Goal: Information Seeking & Learning: Learn about a topic

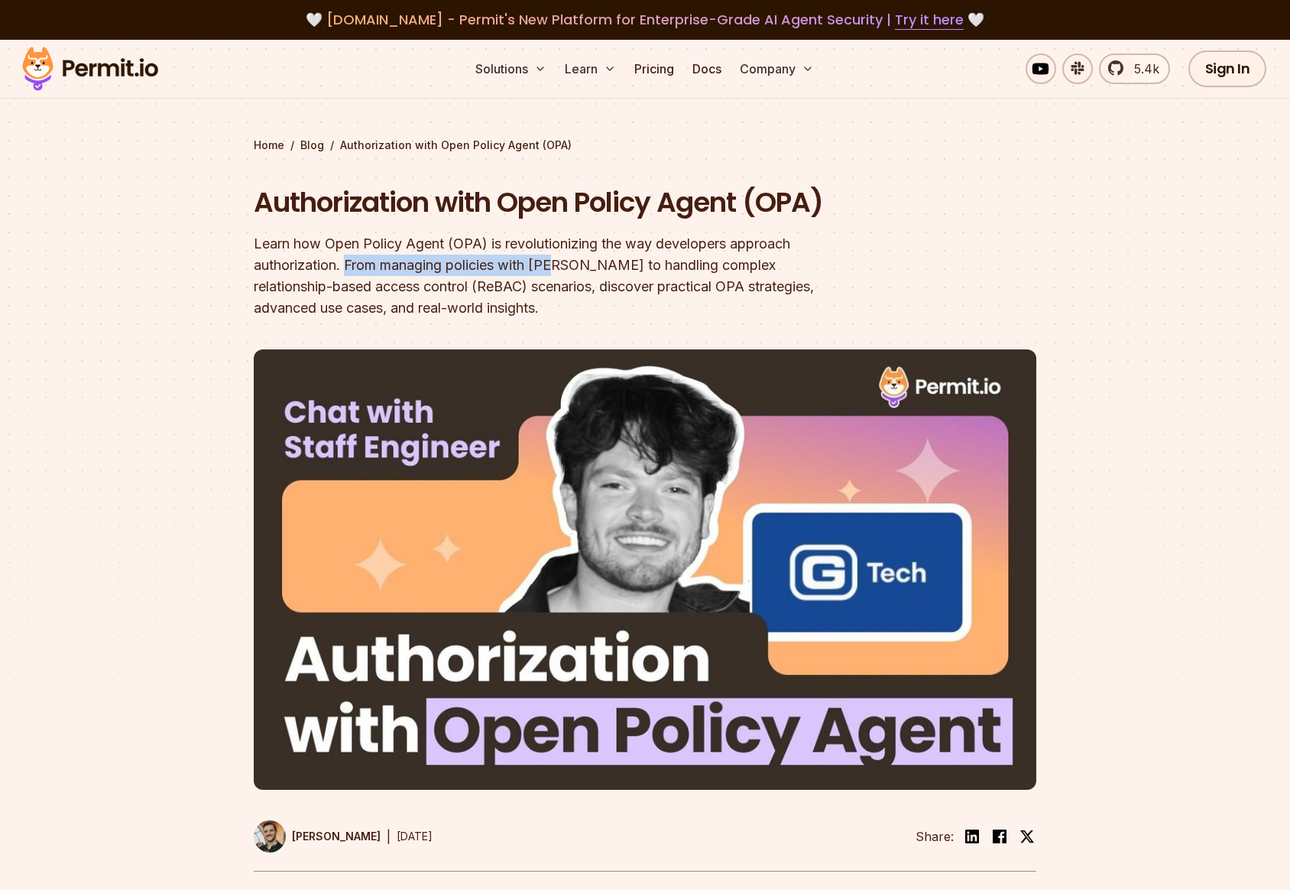
drag, startPoint x: 349, startPoint y: 265, endPoint x: 561, endPoint y: 261, distance: 211.7
click at [561, 261] on div "Learn how Open Policy Agent (OPA) is revolutionizing the way developers approac…" at bounding box center [547, 276] width 587 height 86
drag, startPoint x: 485, startPoint y: 285, endPoint x: 636, endPoint y: 284, distance: 151.3
click at [637, 284] on div "Learn how Open Policy Agent (OPA) is revolutionizing the way developers approac…" at bounding box center [547, 276] width 587 height 86
drag, startPoint x: 267, startPoint y: 306, endPoint x: 491, endPoint y: 315, distance: 224.1
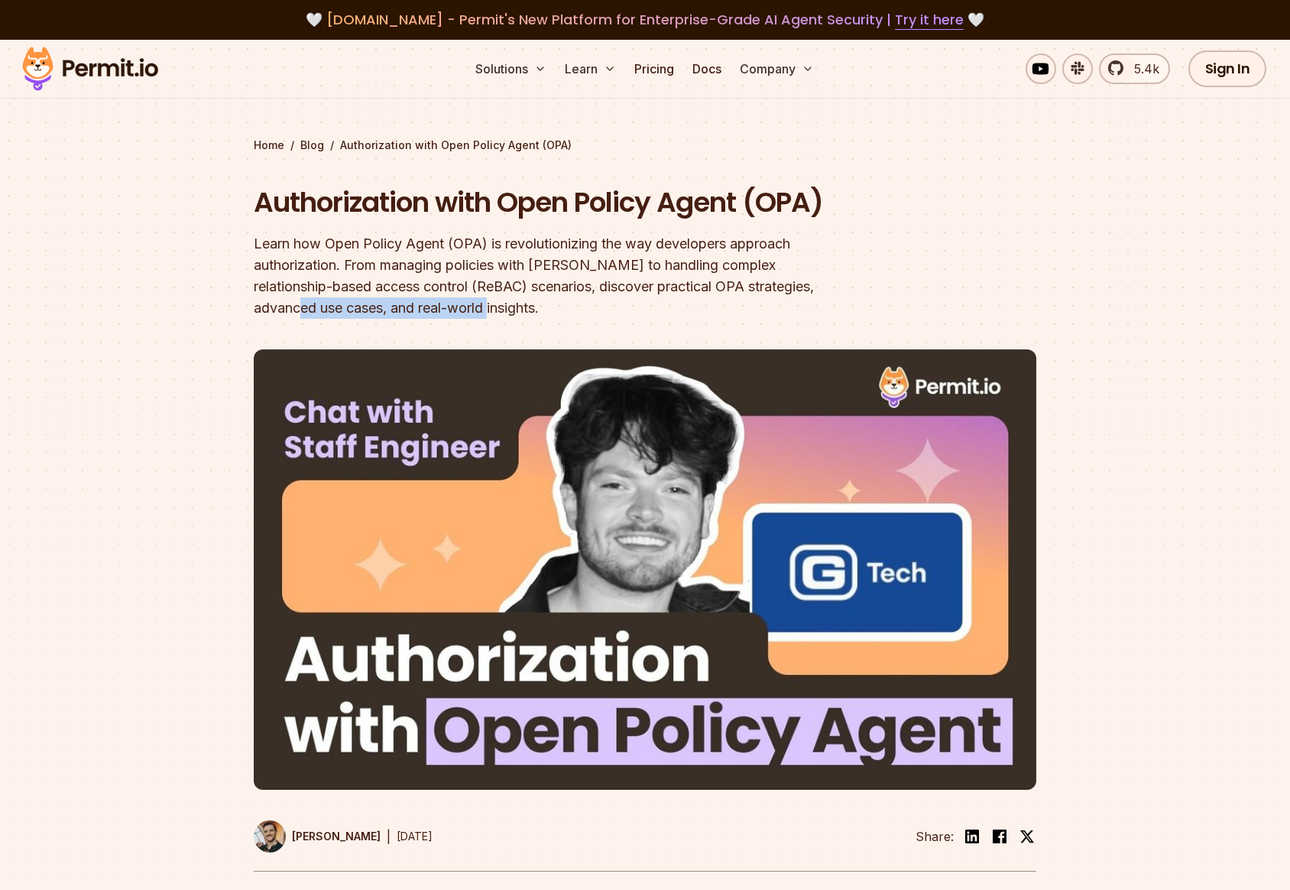
click at [491, 315] on div "Learn how Open Policy Agent (OPA) is revolutionizing the way developers approac…" at bounding box center [547, 276] width 587 height 86
click at [524, 312] on div "Learn how Open Policy Agent (OPA) is revolutionizing the way developers approac…" at bounding box center [547, 276] width 587 height 86
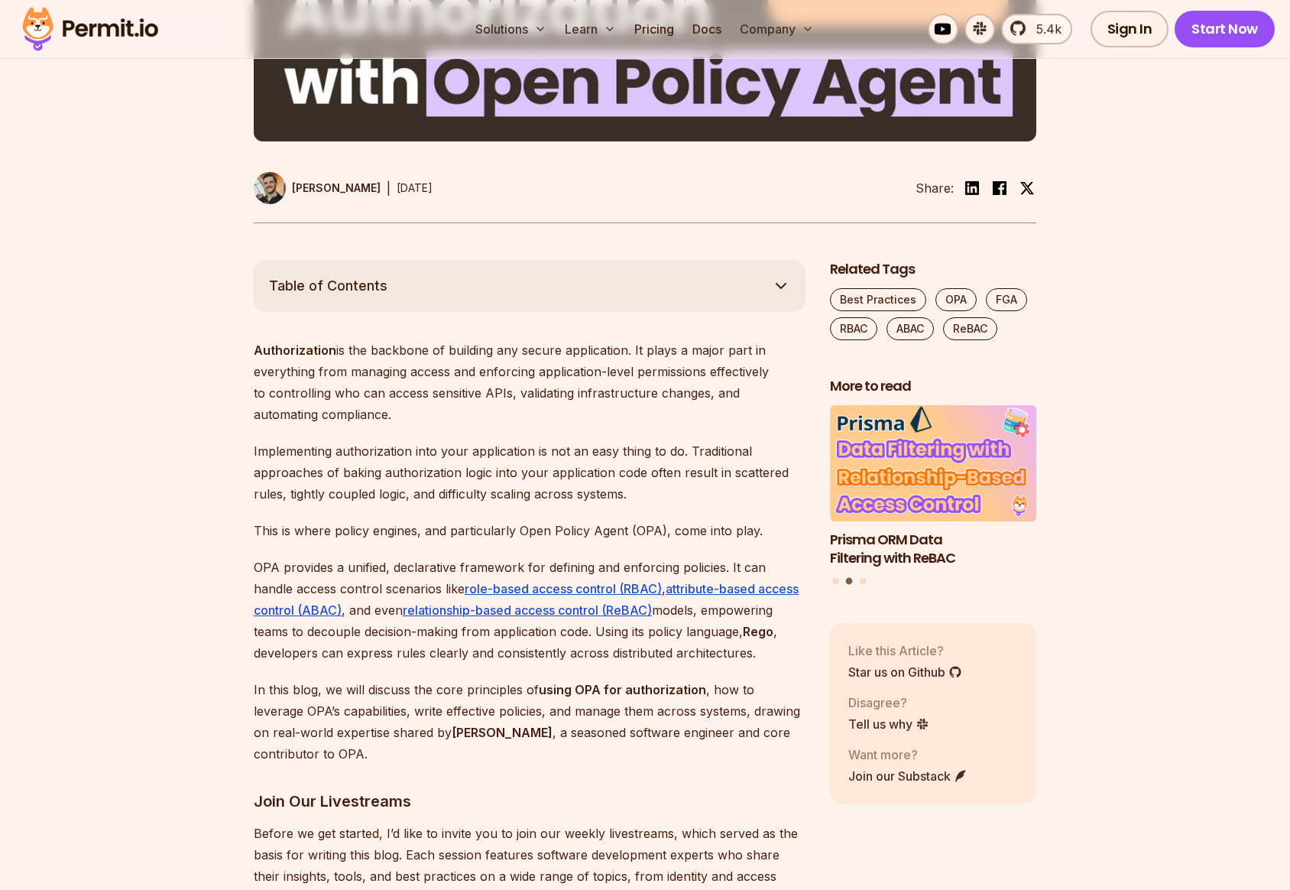
scroll to position [678, 0]
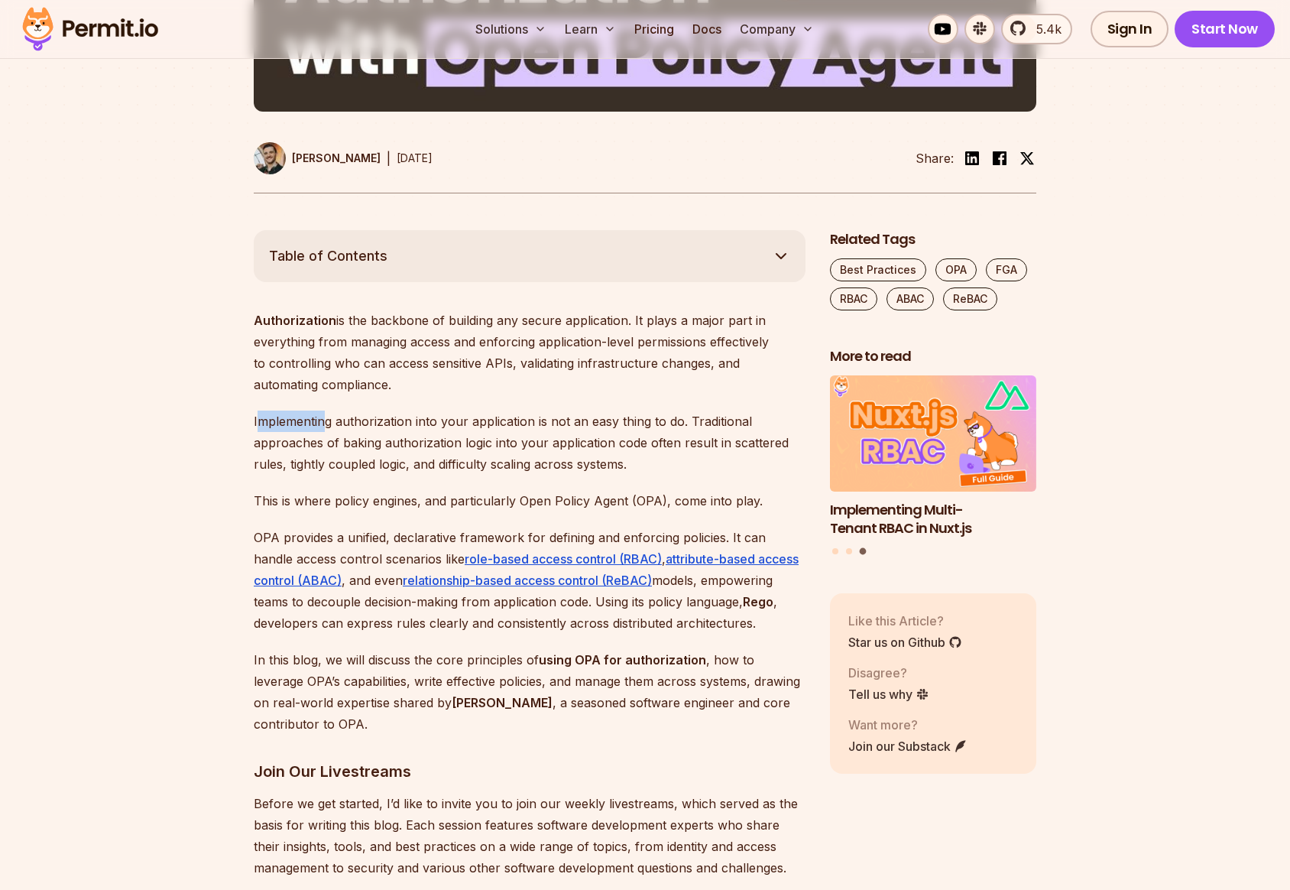
drag, startPoint x: 261, startPoint y: 423, endPoint x: 394, endPoint y: 422, distance: 133.0
click at [333, 422] on p "Implementing authorization into your application is not an easy thing to do. Tr…" at bounding box center [530, 442] width 552 height 64
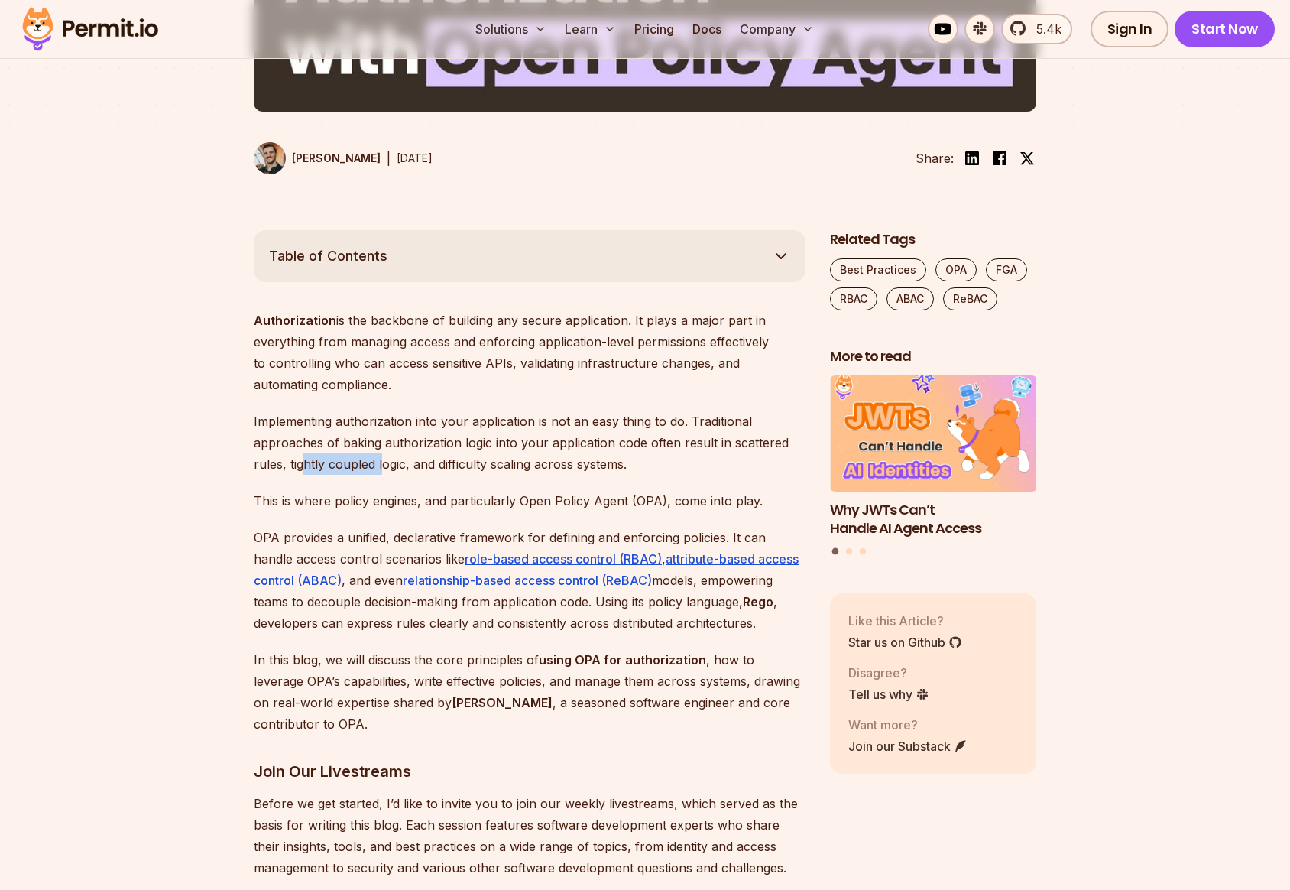
drag, startPoint x: 305, startPoint y: 464, endPoint x: 384, endPoint y: 466, distance: 79.5
click at [384, 466] on p "Implementing authorization into your application is not an easy thing to do. Tr…" at bounding box center [530, 442] width 552 height 64
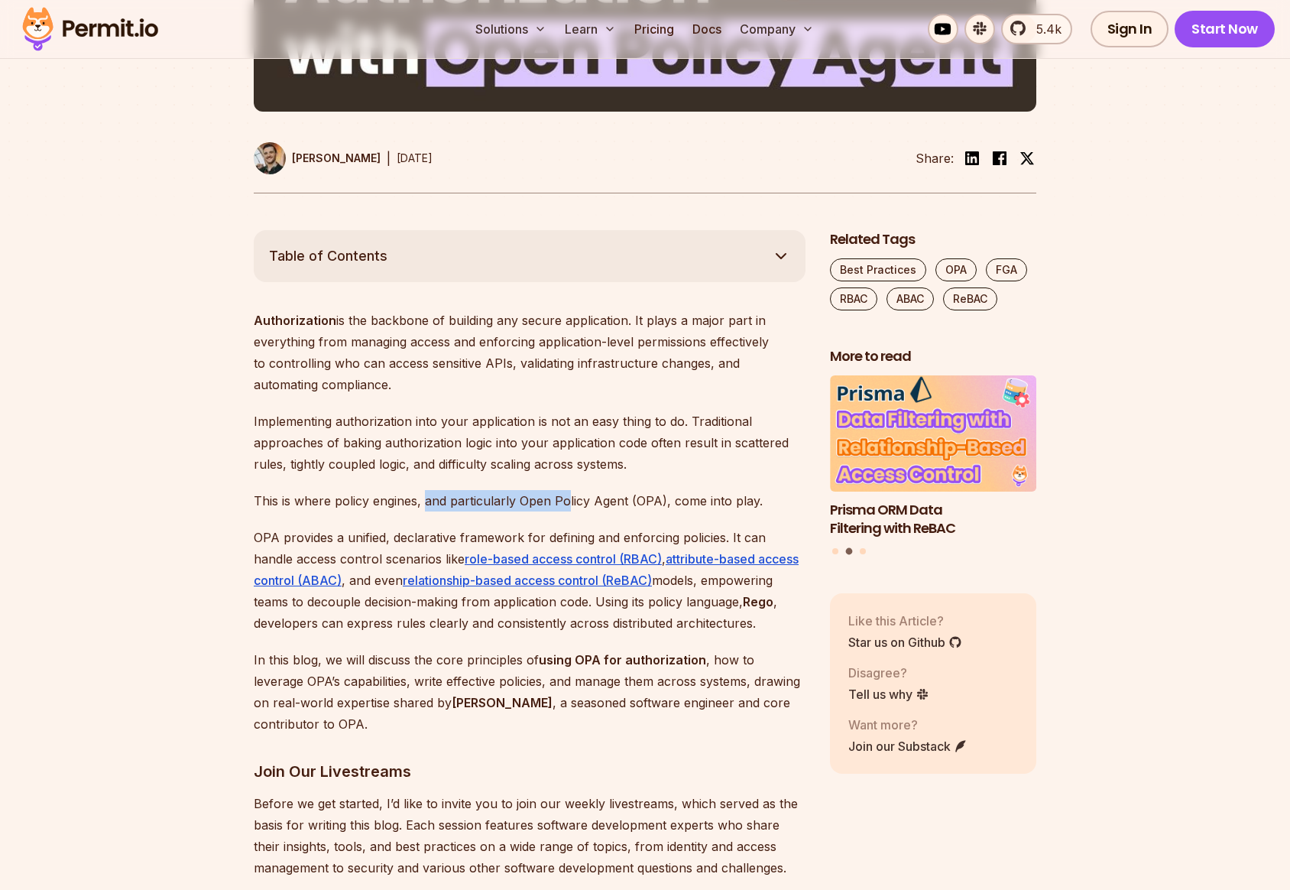
drag, startPoint x: 426, startPoint y: 502, endPoint x: 568, endPoint y: 499, distance: 142.2
click at [567, 499] on p "This is where policy engines, and particularly Open Policy Agent (OPA), come in…" at bounding box center [530, 500] width 552 height 21
drag, startPoint x: 759, startPoint y: 503, endPoint x: 164, endPoint y: 502, distance: 595.3
drag, startPoint x: 296, startPoint y: 534, endPoint x: 625, endPoint y: 538, distance: 329.4
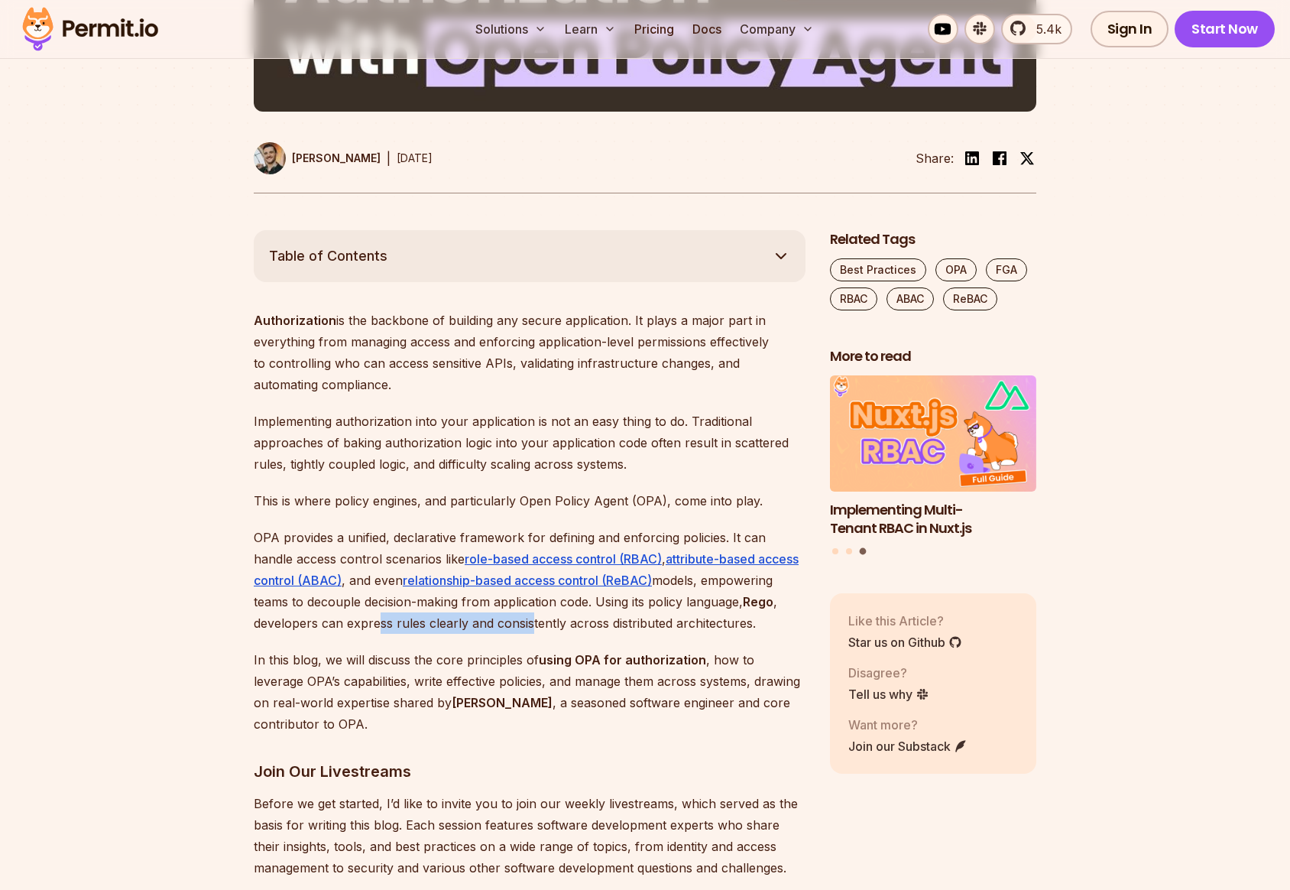
drag, startPoint x: 377, startPoint y: 624, endPoint x: 532, endPoint y: 623, distance: 155.1
click at [529, 623] on p "OPA provides a unified, declarative framework for defining and enforcing polici…" at bounding box center [530, 580] width 552 height 107
drag, startPoint x: 595, startPoint y: 628, endPoint x: 713, endPoint y: 630, distance: 117.7
click at [615, 627] on p "OPA provides a unified, declarative framework for defining and enforcing polici…" at bounding box center [530, 580] width 552 height 107
drag, startPoint x: 762, startPoint y: 626, endPoint x: 515, endPoint y: 621, distance: 246.9
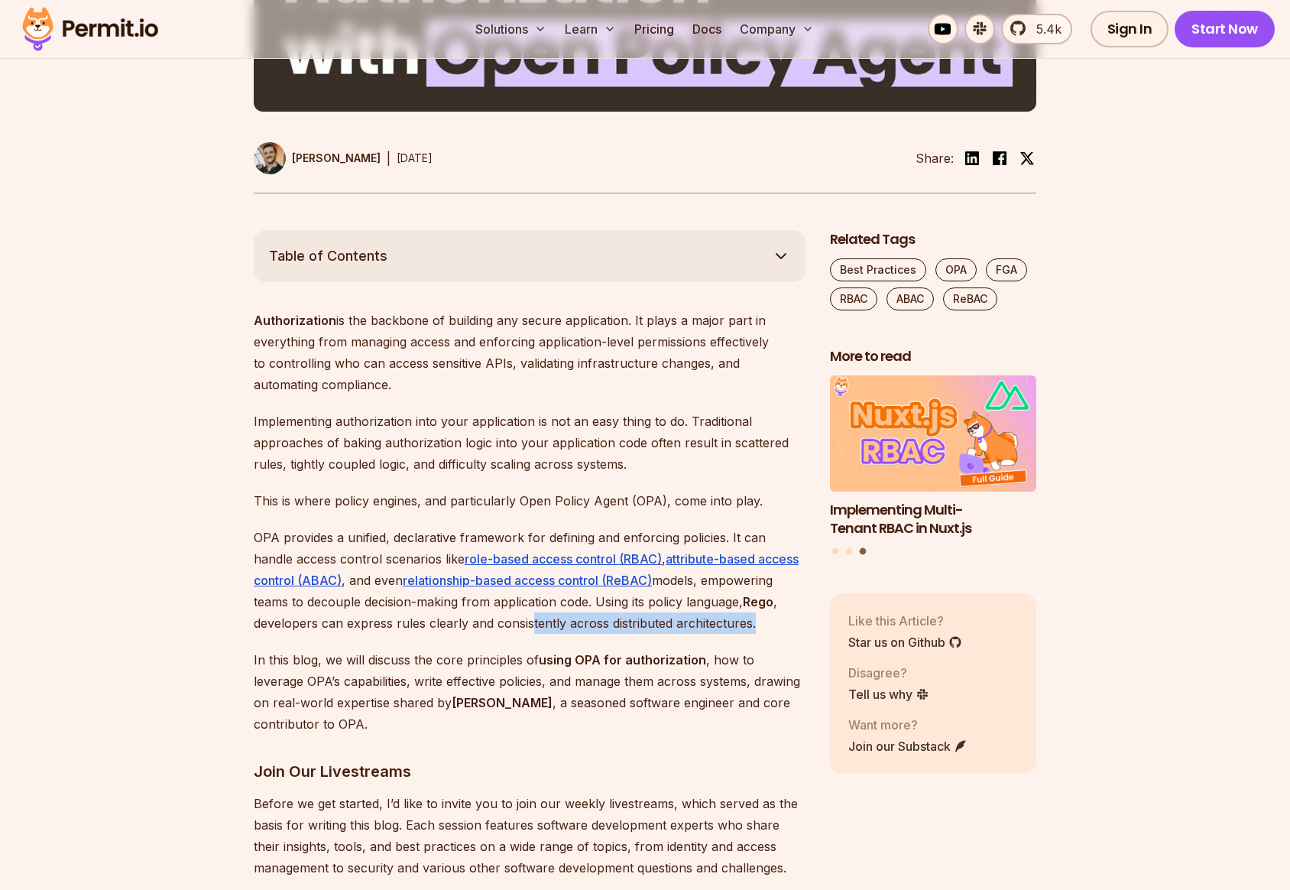
click at [531, 624] on p "OPA provides a unified, declarative framework for defining and enforcing polici…" at bounding box center [530, 580] width 552 height 107
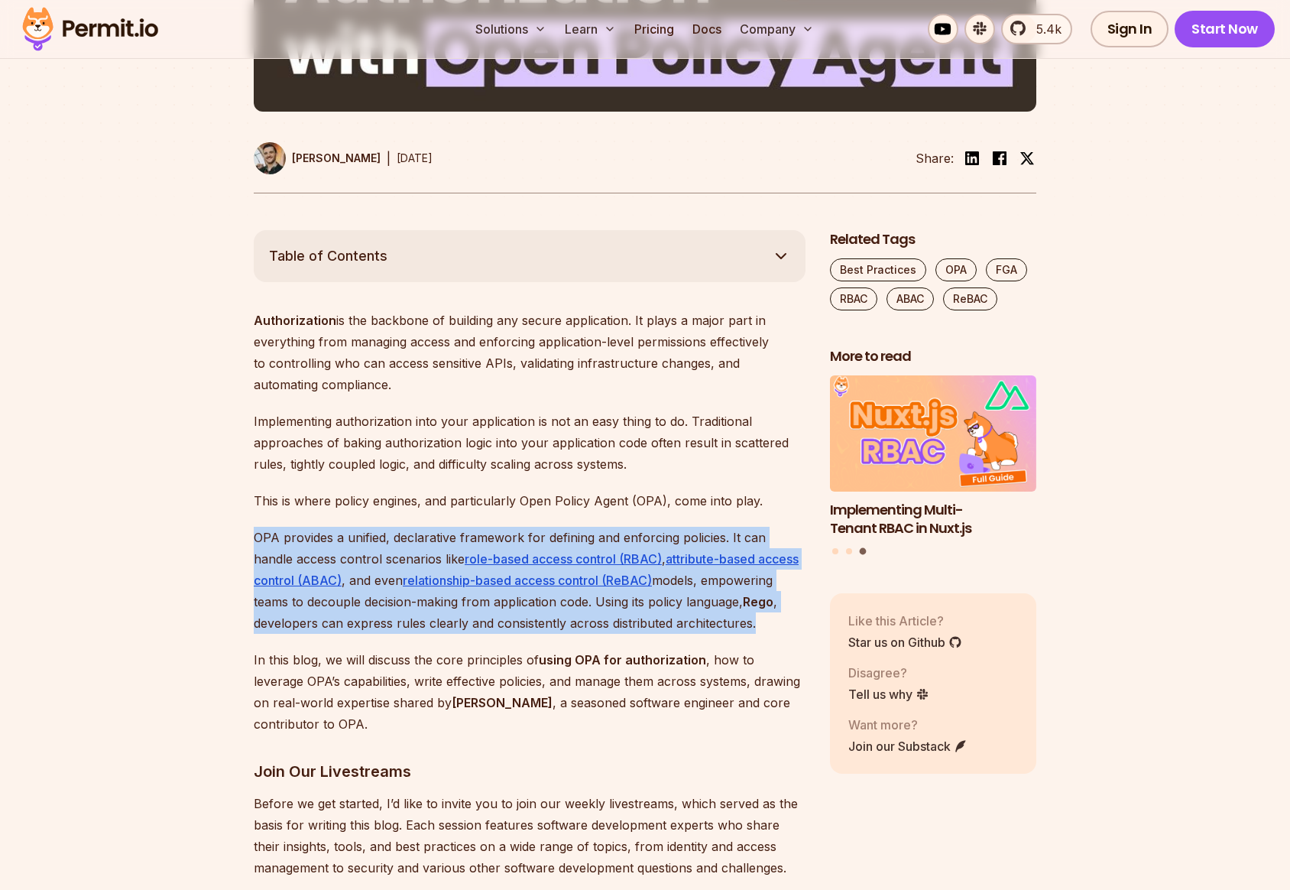
drag, startPoint x: 255, startPoint y: 536, endPoint x: 762, endPoint y: 625, distance: 514.4
click at [762, 625] on p "OPA provides a unified, declarative framework for defining and enforcing polici…" at bounding box center [530, 580] width 552 height 107
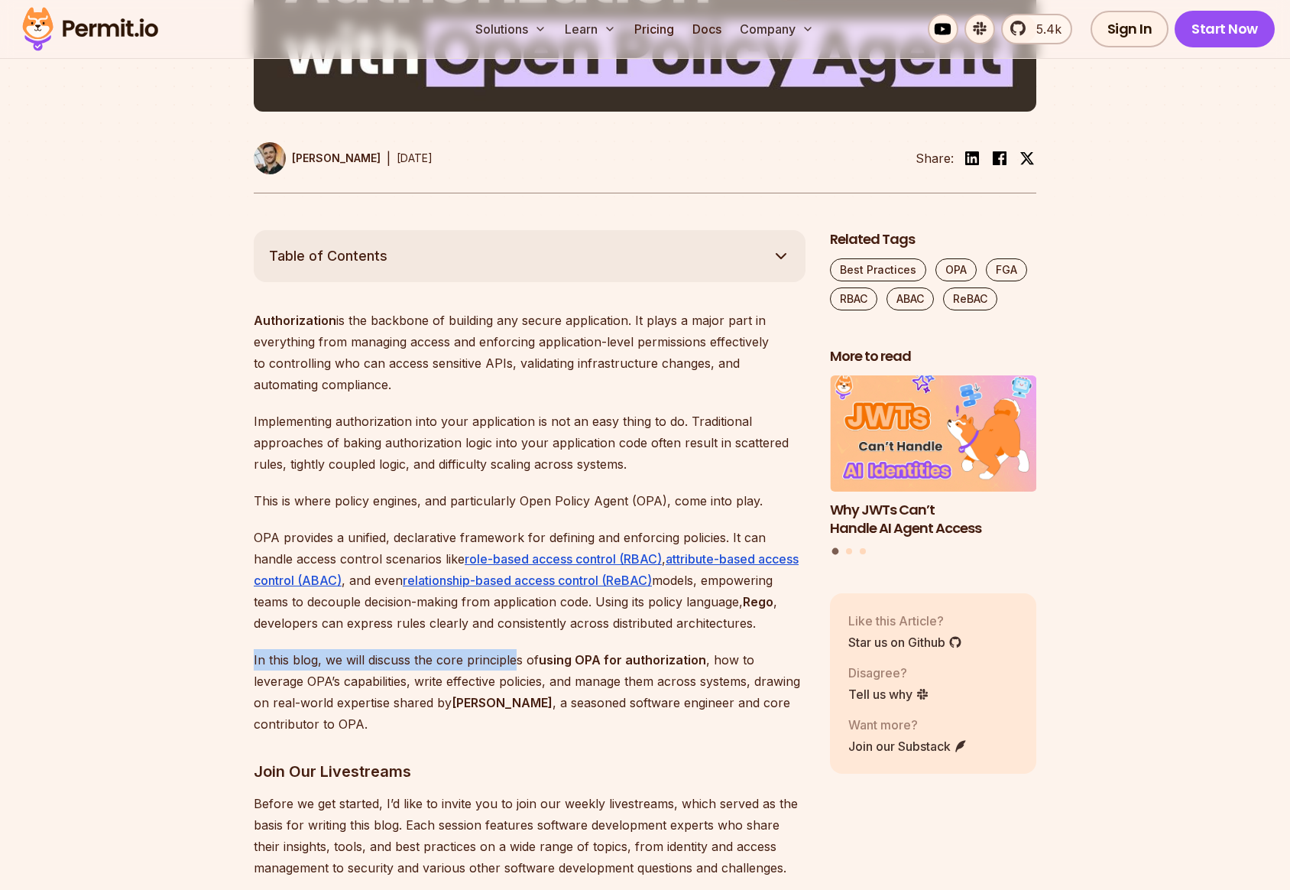
drag, startPoint x: 254, startPoint y: 660, endPoint x: 513, endPoint y: 655, distance: 259.1
click at [513, 655] on p "In this blog, we will discuss the core principles of using OPA for authorizatio…" at bounding box center [530, 692] width 552 height 86
click at [437, 658] on p "In this blog, we will discuss the core principles of using OPA for authorizatio…" at bounding box center [530, 692] width 552 height 86
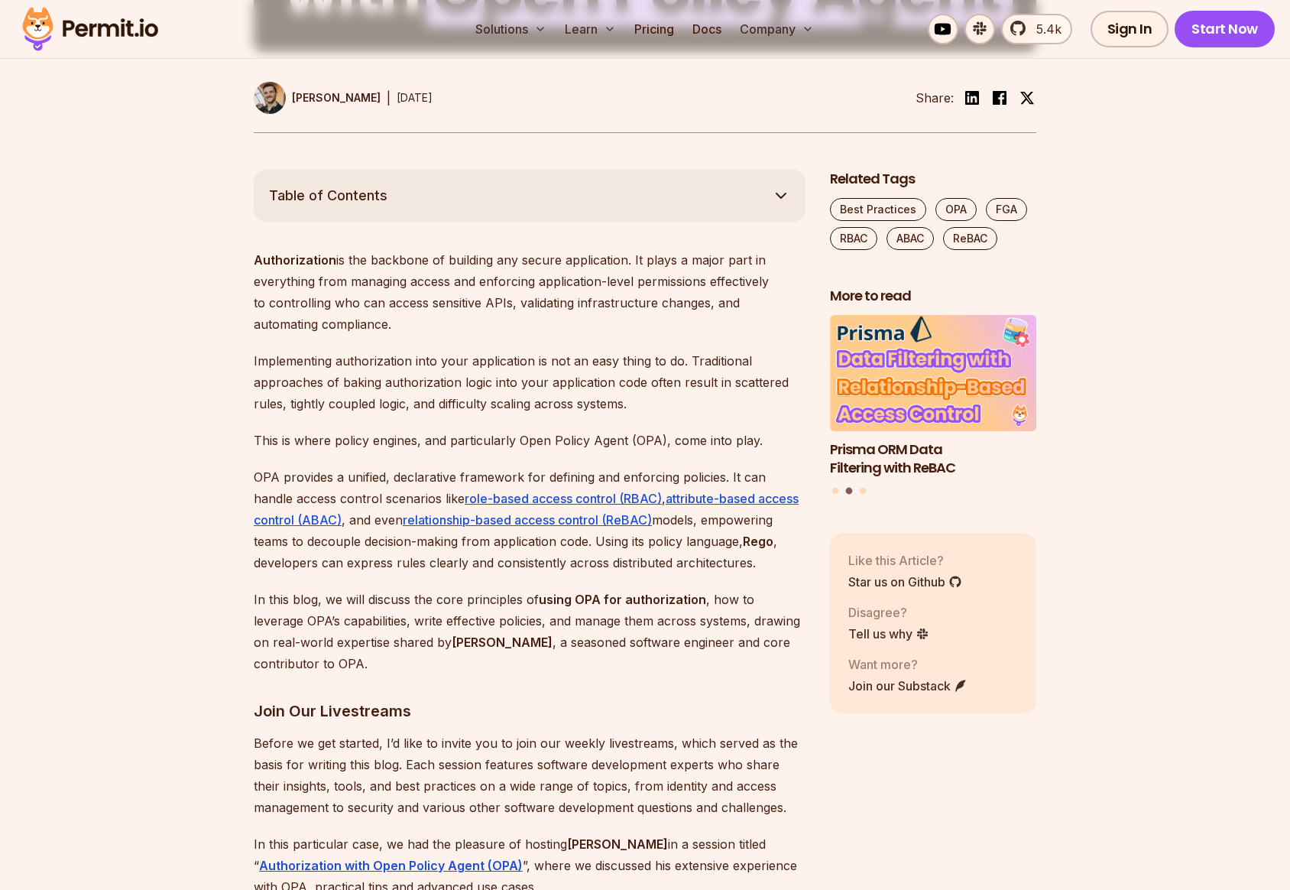
scroll to position [748, 0]
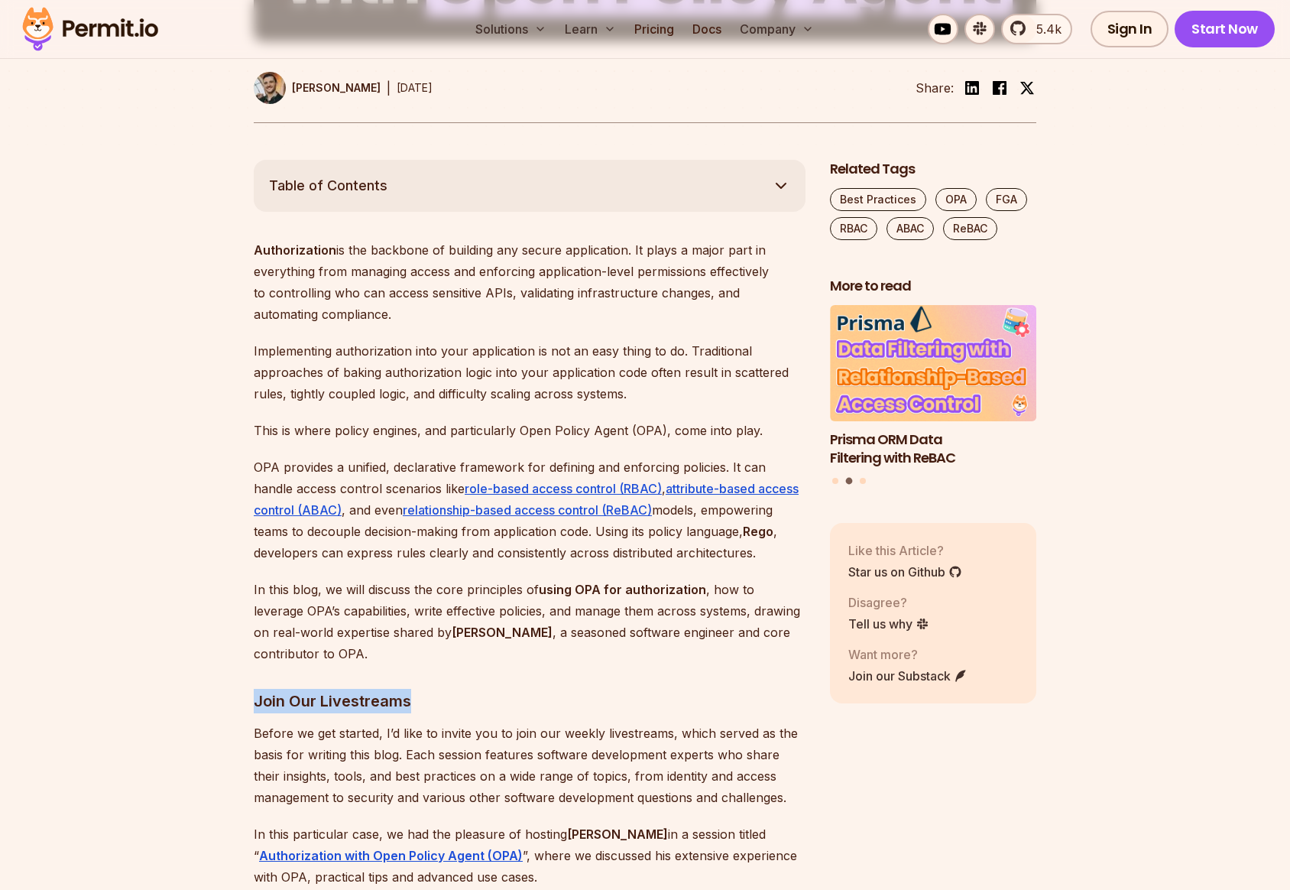
drag, startPoint x: 258, startPoint y: 703, endPoint x: 407, endPoint y: 702, distance: 149.8
click at [407, 702] on h3 "Join Our Livestreams" at bounding box center [530, 701] width 552 height 24
click at [417, 700] on h3 "Join Our Livestreams" at bounding box center [530, 701] width 552 height 24
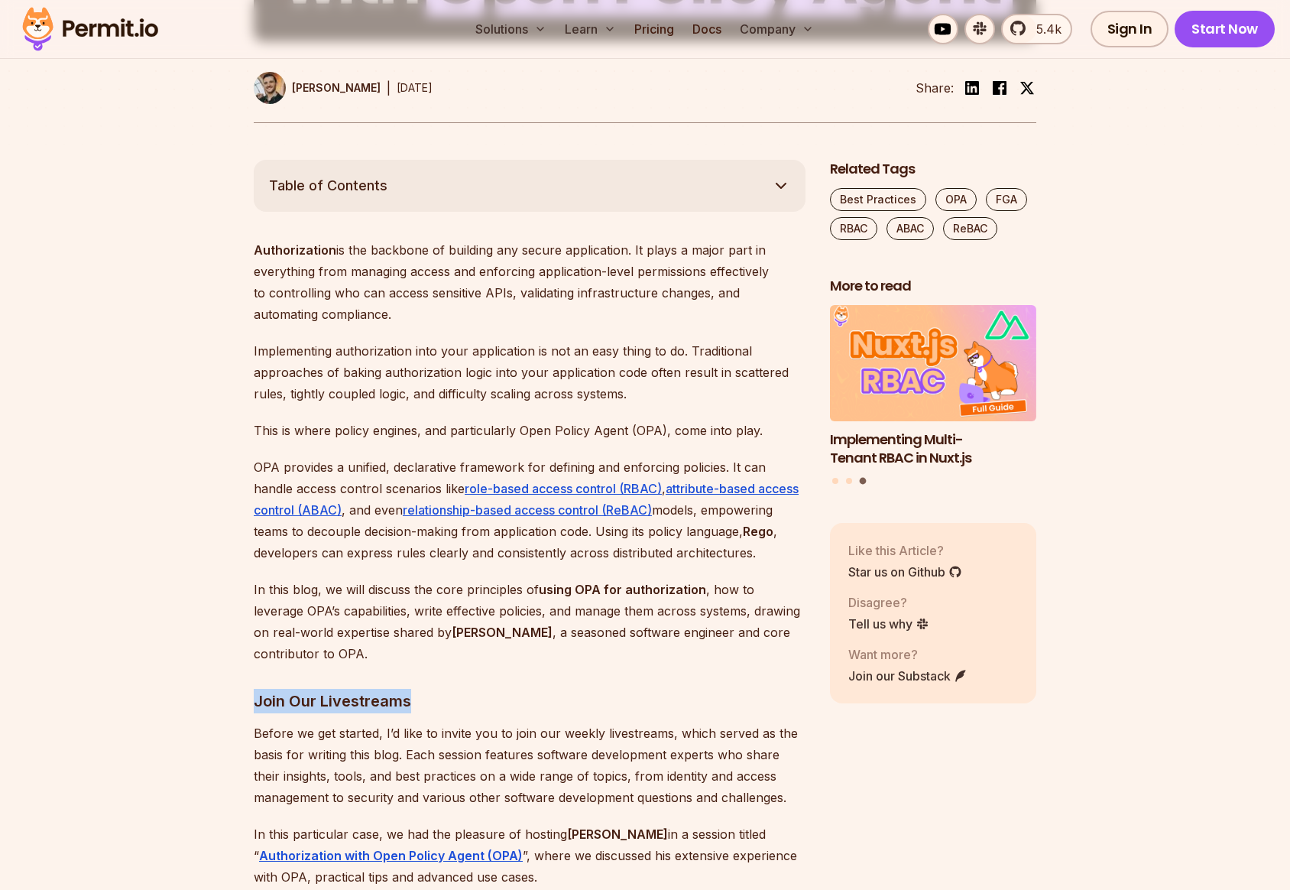
drag, startPoint x: 256, startPoint y: 701, endPoint x: 442, endPoint y: 693, distance: 186.6
click at [442, 693] on h3 "Join Our Livestreams" at bounding box center [530, 701] width 552 height 24
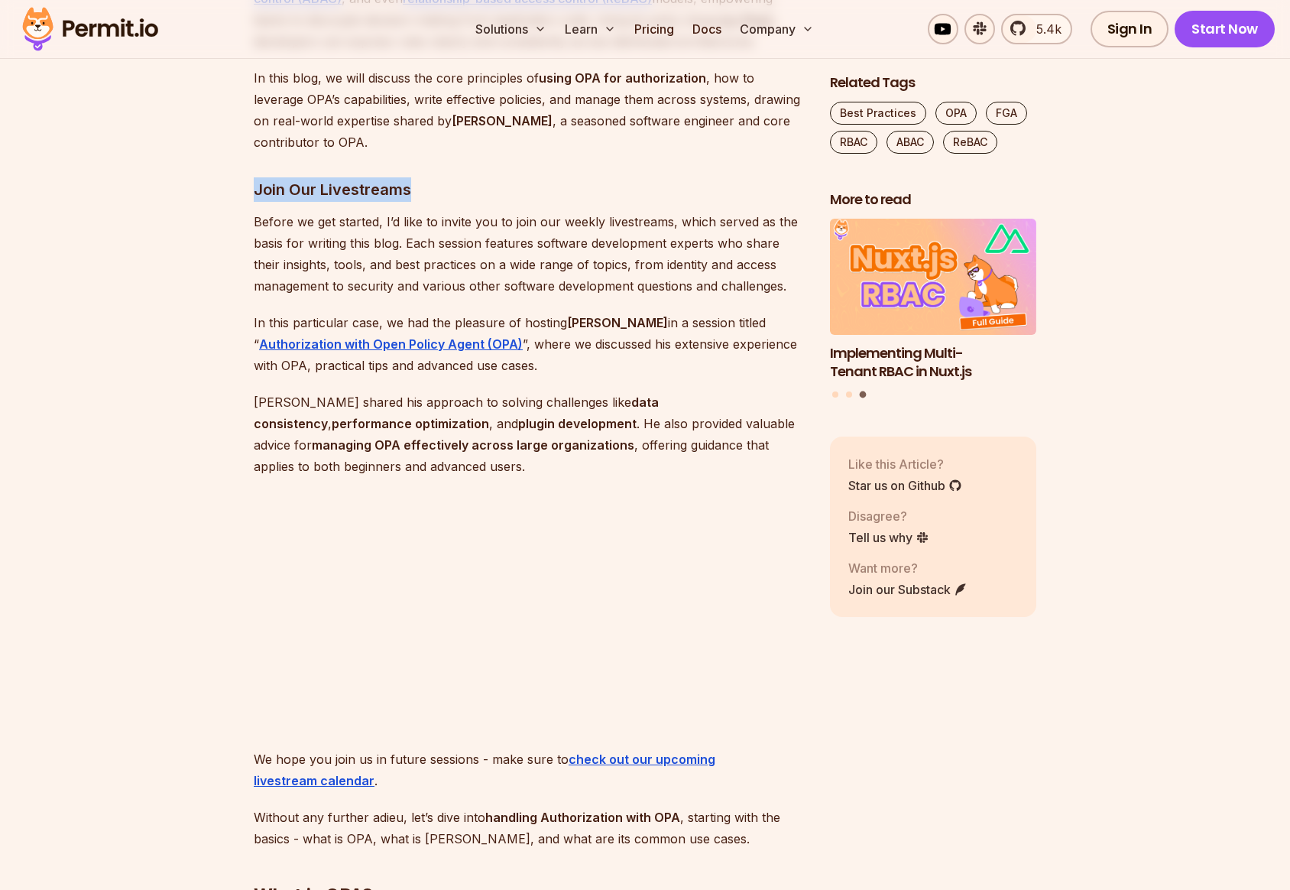
scroll to position [1337, 0]
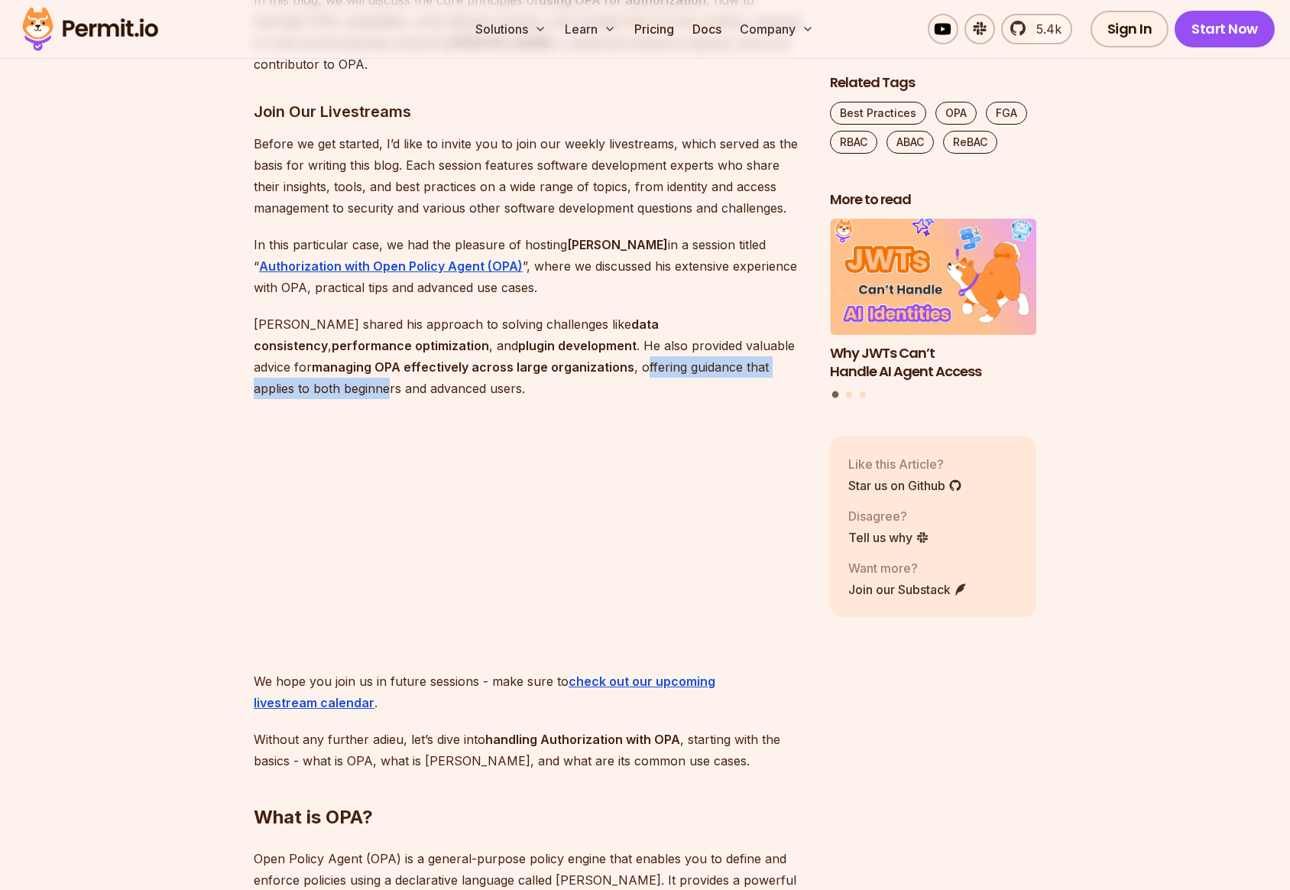
drag, startPoint x: 491, startPoint y: 365, endPoint x: 732, endPoint y: 368, distance: 240.8
click at [750, 369] on p "[PERSON_NAME] shared his approach to solving challenges like data consistency ,…" at bounding box center [530, 356] width 552 height 86
drag, startPoint x: 246, startPoint y: 391, endPoint x: 362, endPoint y: 387, distance: 116.2
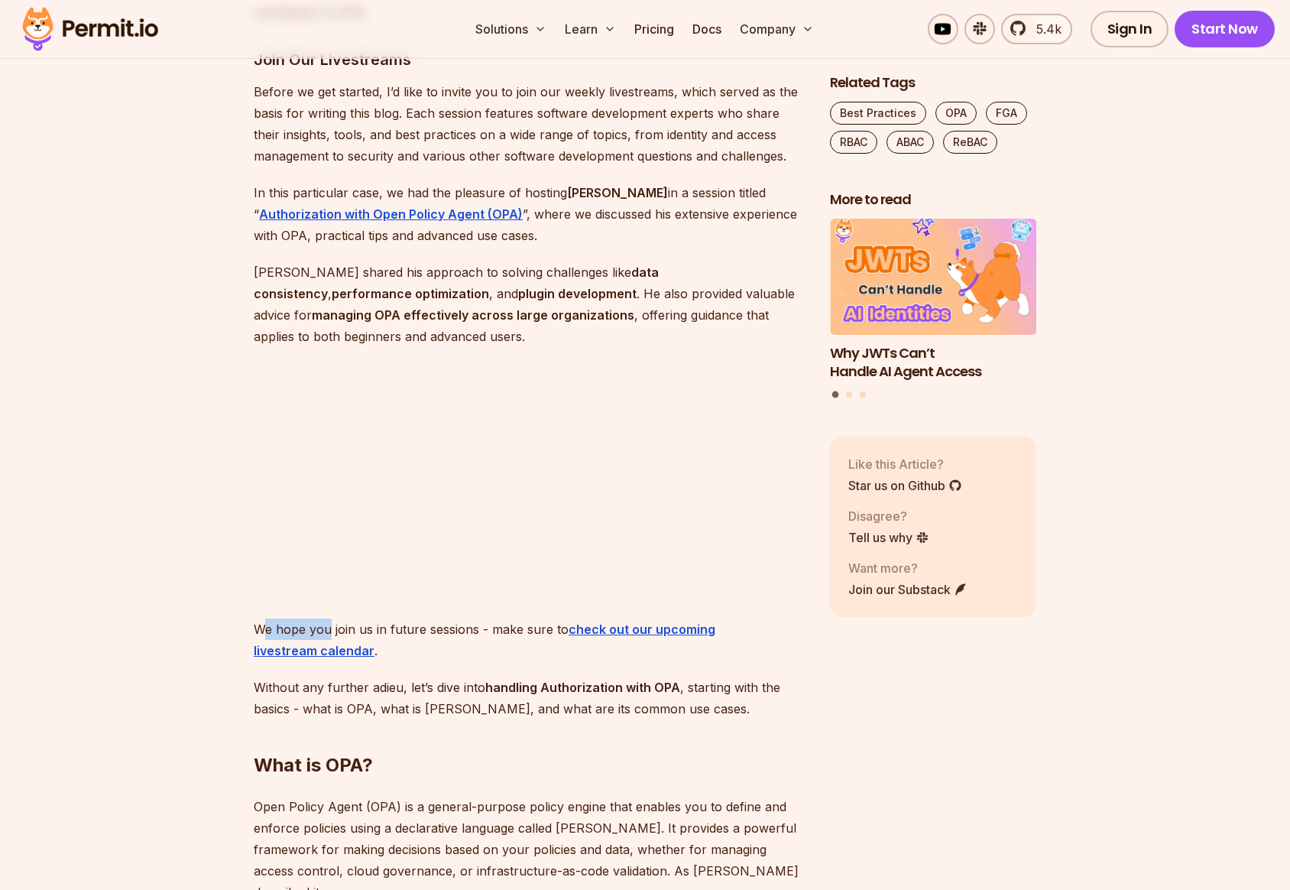
drag, startPoint x: 264, startPoint y: 630, endPoint x: 333, endPoint y: 631, distance: 69.5
click at [333, 631] on p "We hope you join us in future sessions - make sure to check out our upcoming li…" at bounding box center [530, 639] width 552 height 43
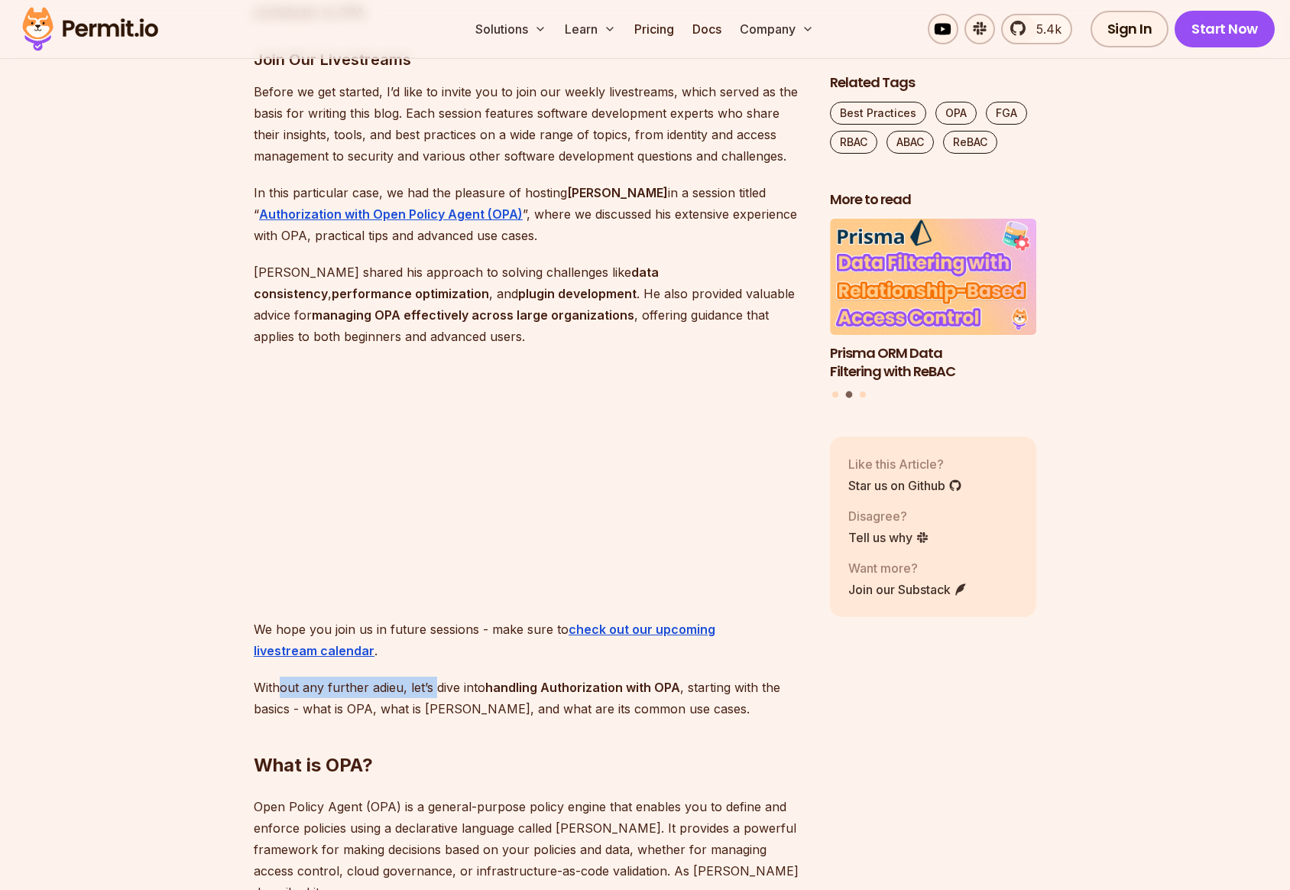
drag, startPoint x: 283, startPoint y: 688, endPoint x: 439, endPoint y: 688, distance: 156.7
click at [437, 689] on p "Without any further adieu, let’s dive into handling Authorization with OPA , st…" at bounding box center [530, 697] width 552 height 43
click at [452, 687] on p "Without any further adieu, let’s dive into handling Authorization with OPA , st…" at bounding box center [530, 697] width 552 height 43
drag, startPoint x: 401, startPoint y: 689, endPoint x: 713, endPoint y: 686, distance: 311.8
click at [713, 686] on p "Without any further adieu, let’s dive into handling Authorization with OPA , st…" at bounding box center [530, 697] width 552 height 43
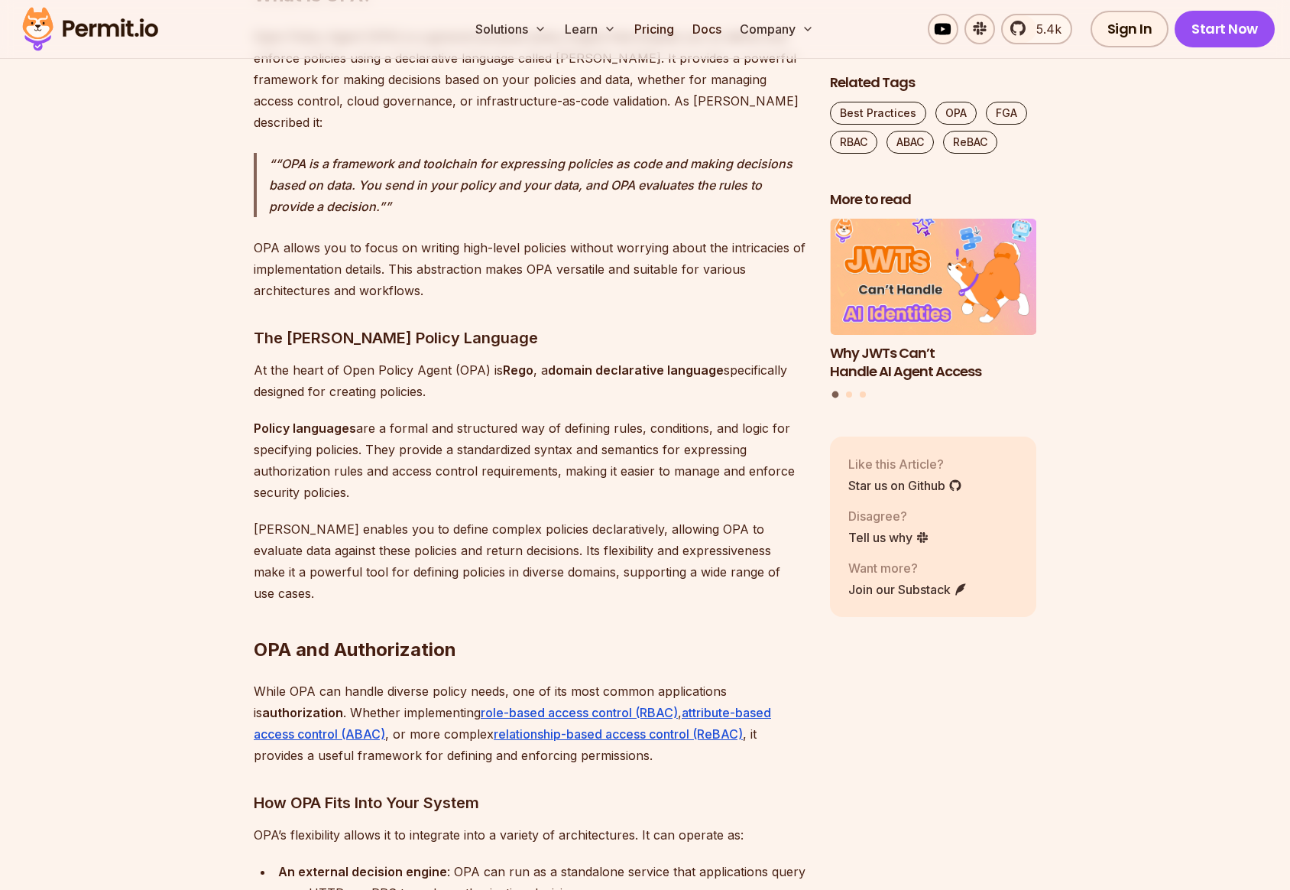
scroll to position [2190, 0]
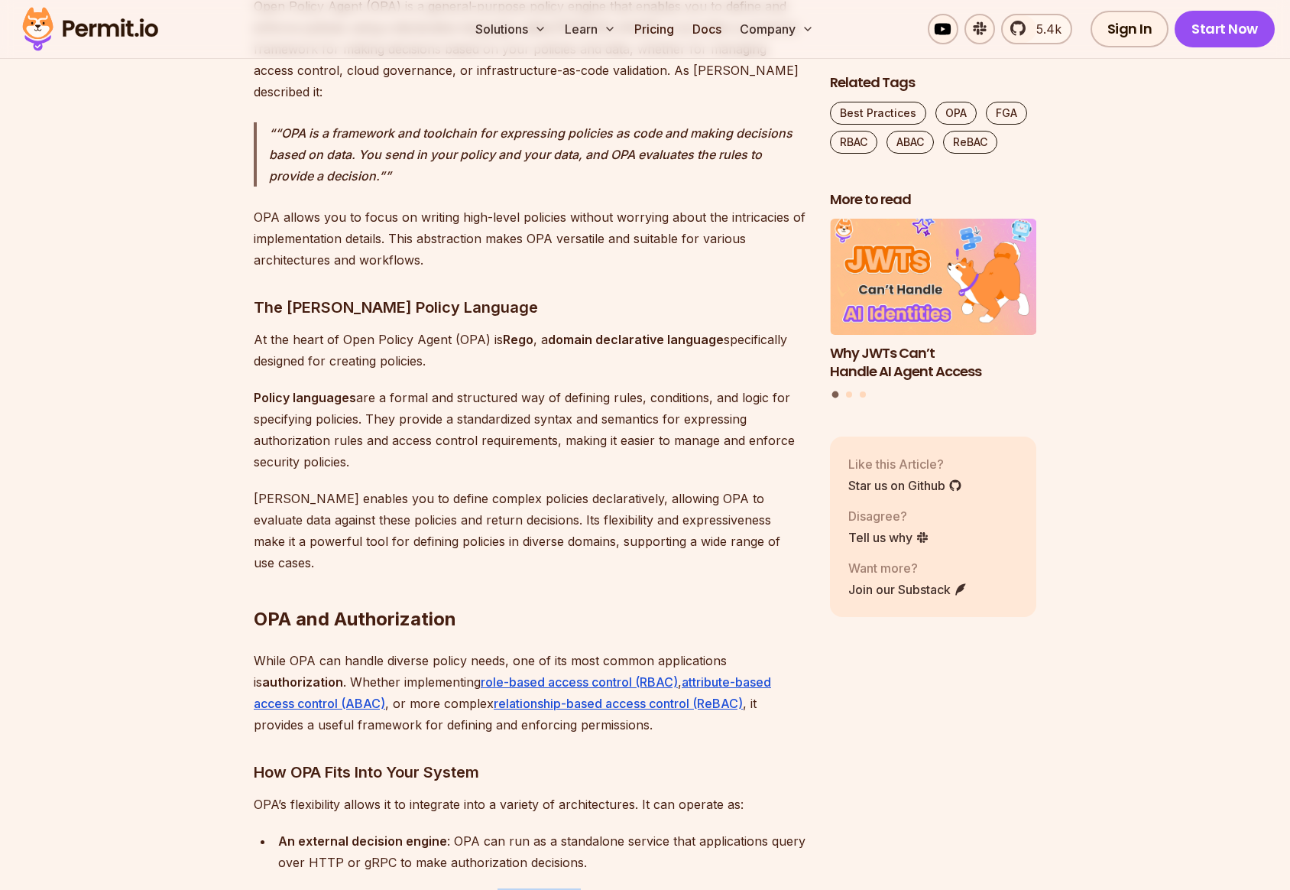
drag, startPoint x: 492, startPoint y: 859, endPoint x: 580, endPoint y: 857, distance: 87.9
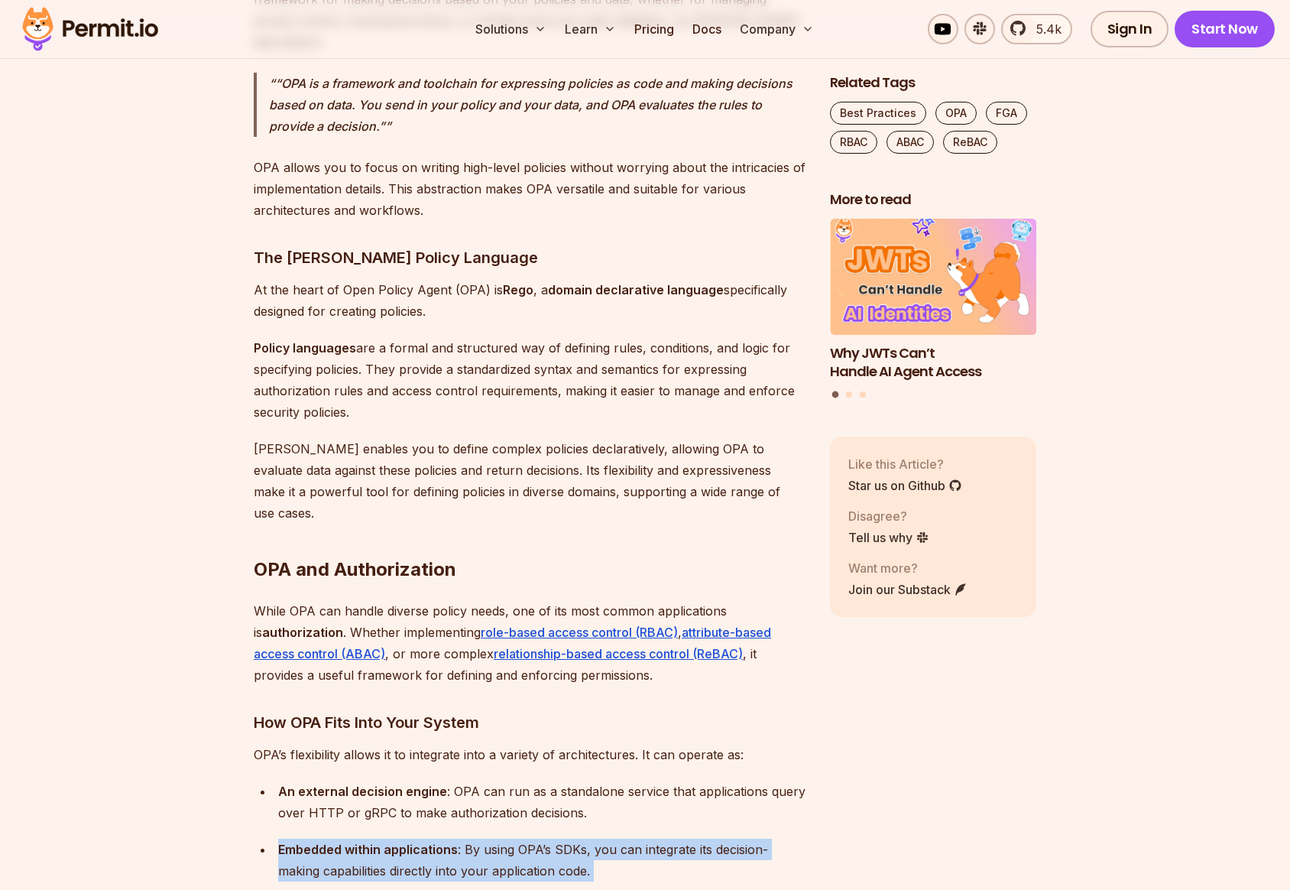
drag, startPoint x: 273, startPoint y: 856, endPoint x: 622, endPoint y: 848, distance: 349.3
click at [673, 874] on ul "An external decision engine : OPA can run as a standalone service that applicat…" at bounding box center [530, 859] width 552 height 159
click at [398, 838] on div "Embedded within applications : By using OPA’s SDKs, you can integrate its decis…" at bounding box center [541, 859] width 527 height 43
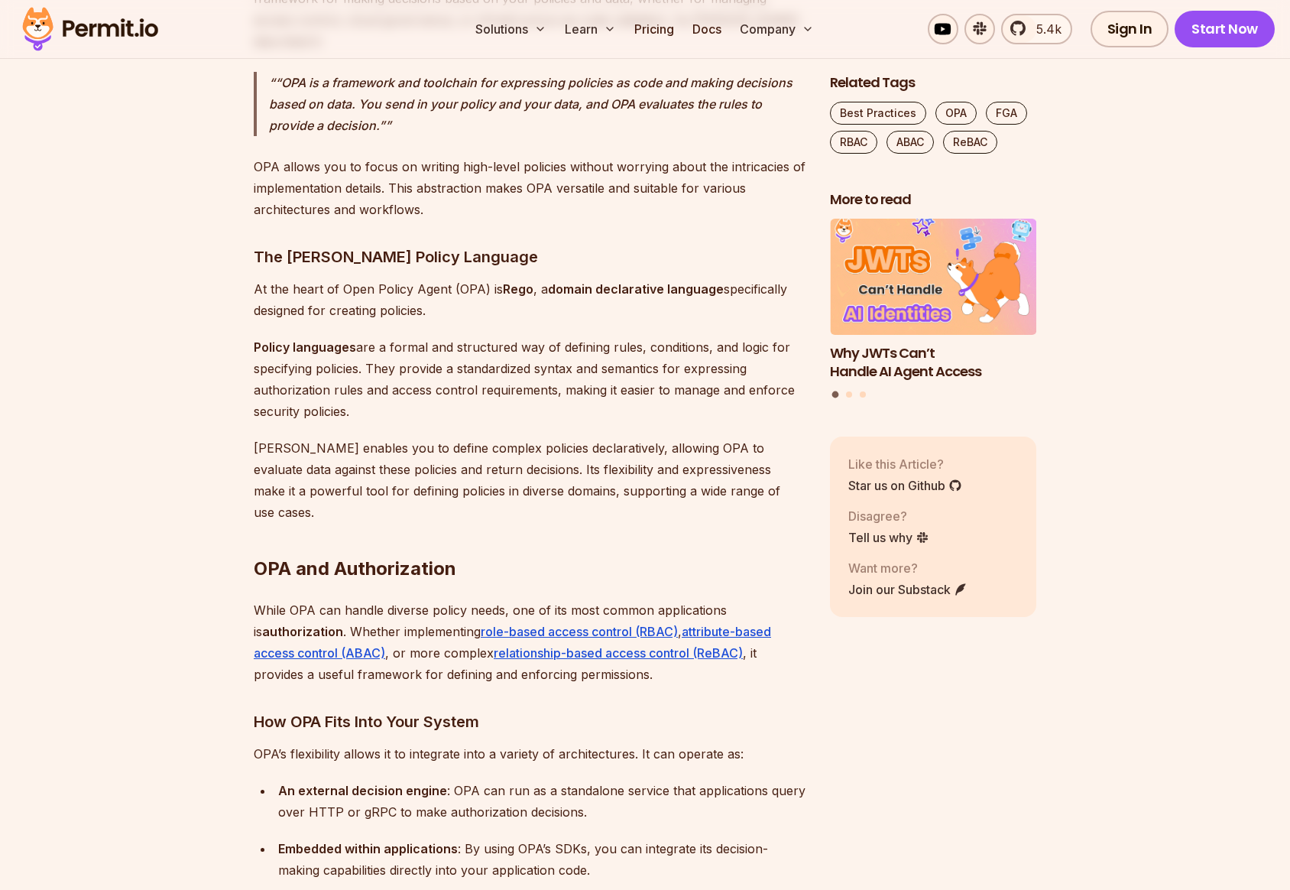
scroll to position [2459, 0]
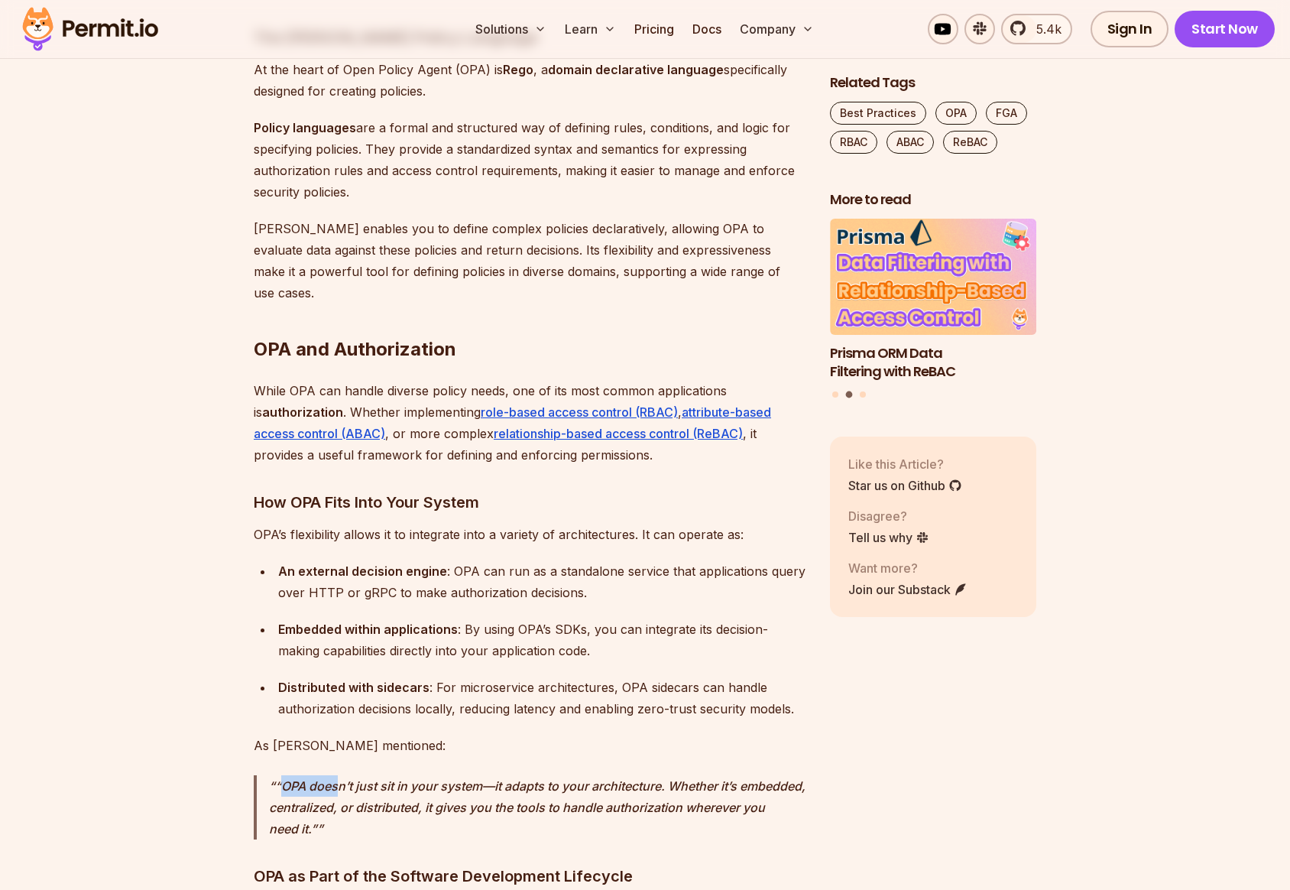
drag, startPoint x: 279, startPoint y: 744, endPoint x: 337, endPoint y: 746, distance: 58.1
click at [337, 775] on p "“OPA doesn’t just sit in your system—it adapts to your architecture. Whether it…" at bounding box center [537, 807] width 536 height 64
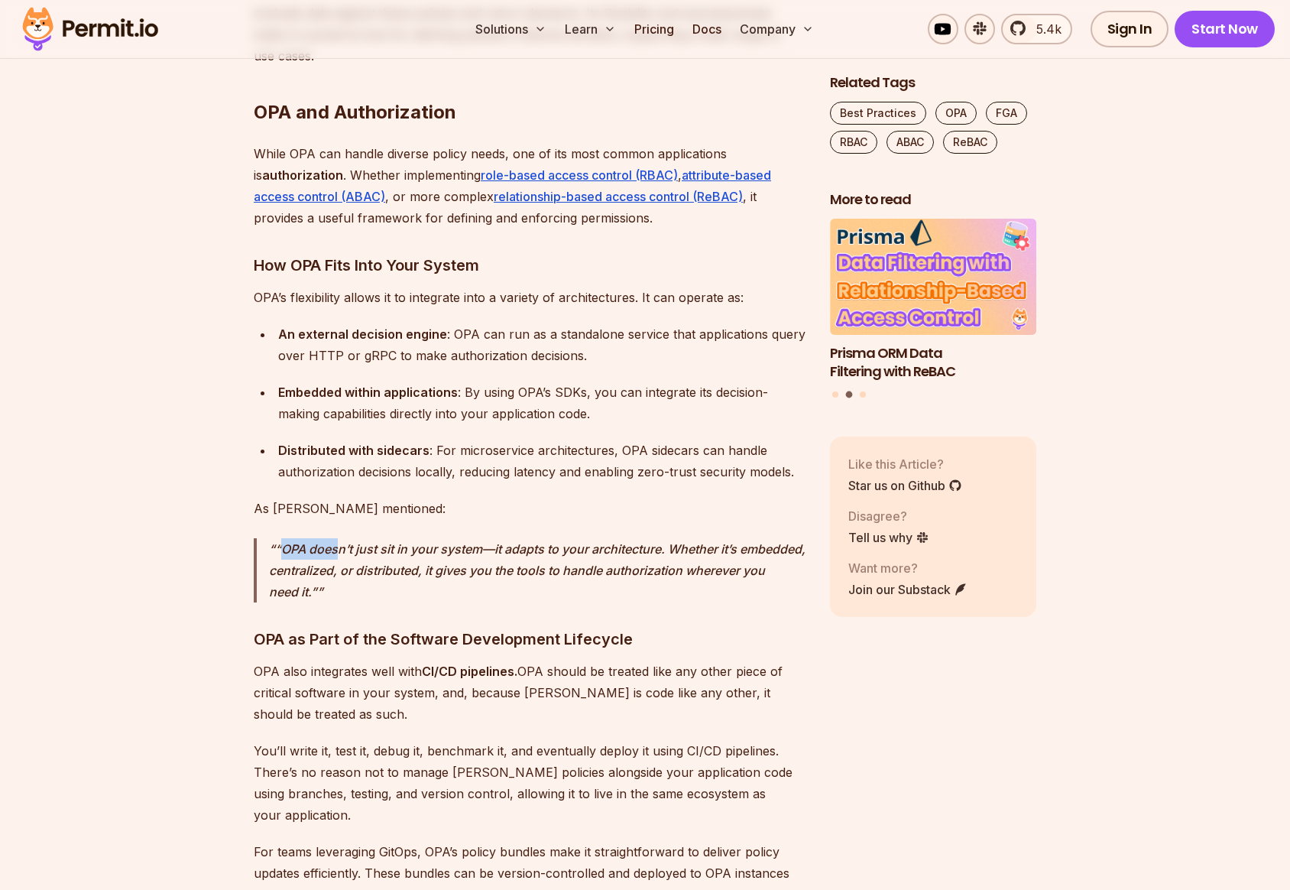
scroll to position [2755, 0]
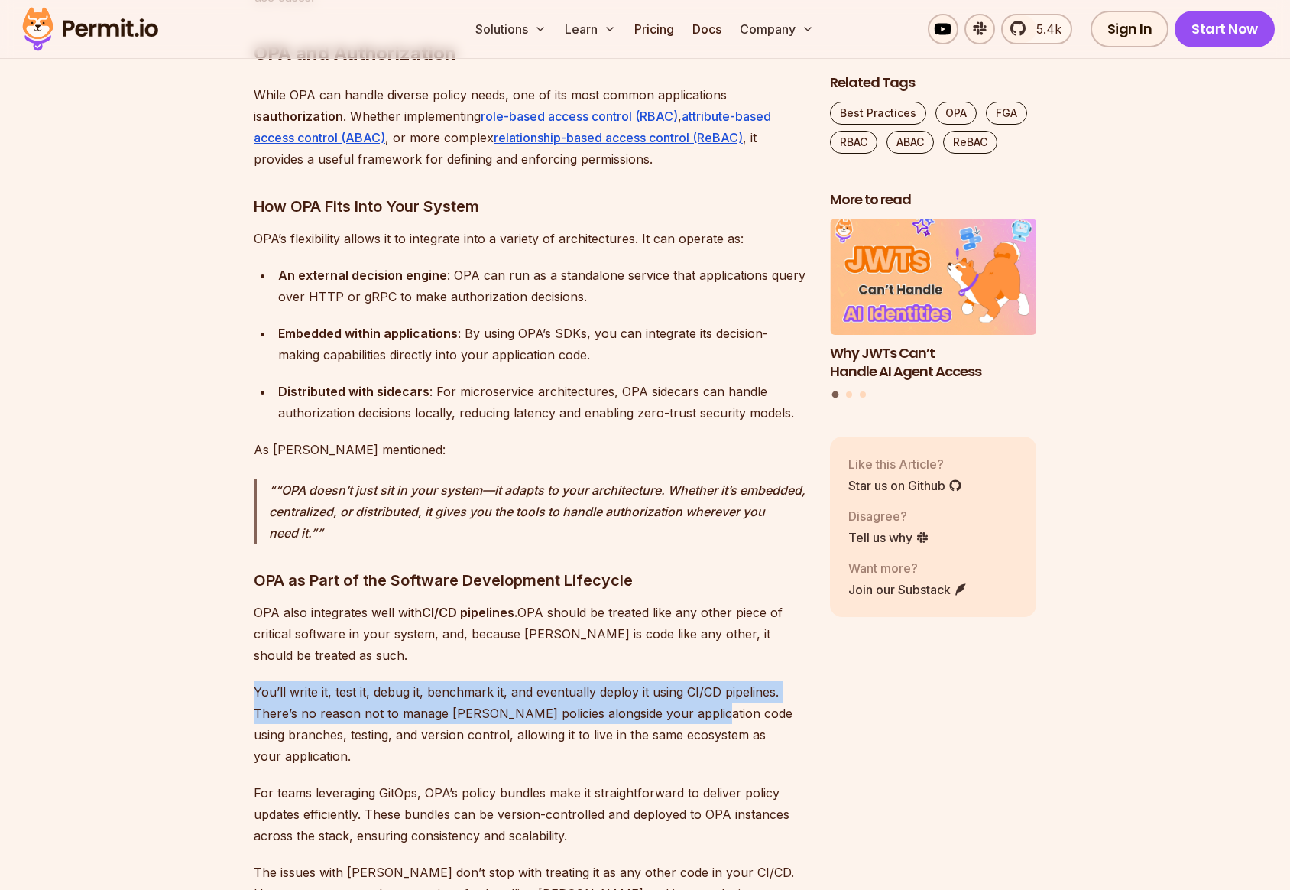
drag, startPoint x: 254, startPoint y: 649, endPoint x: 707, endPoint y: 669, distance: 452.9
click at [707, 681] on p "You’ll write it, test it, debug it, benchmark it, and eventually deploy it usin…" at bounding box center [530, 724] width 552 height 86
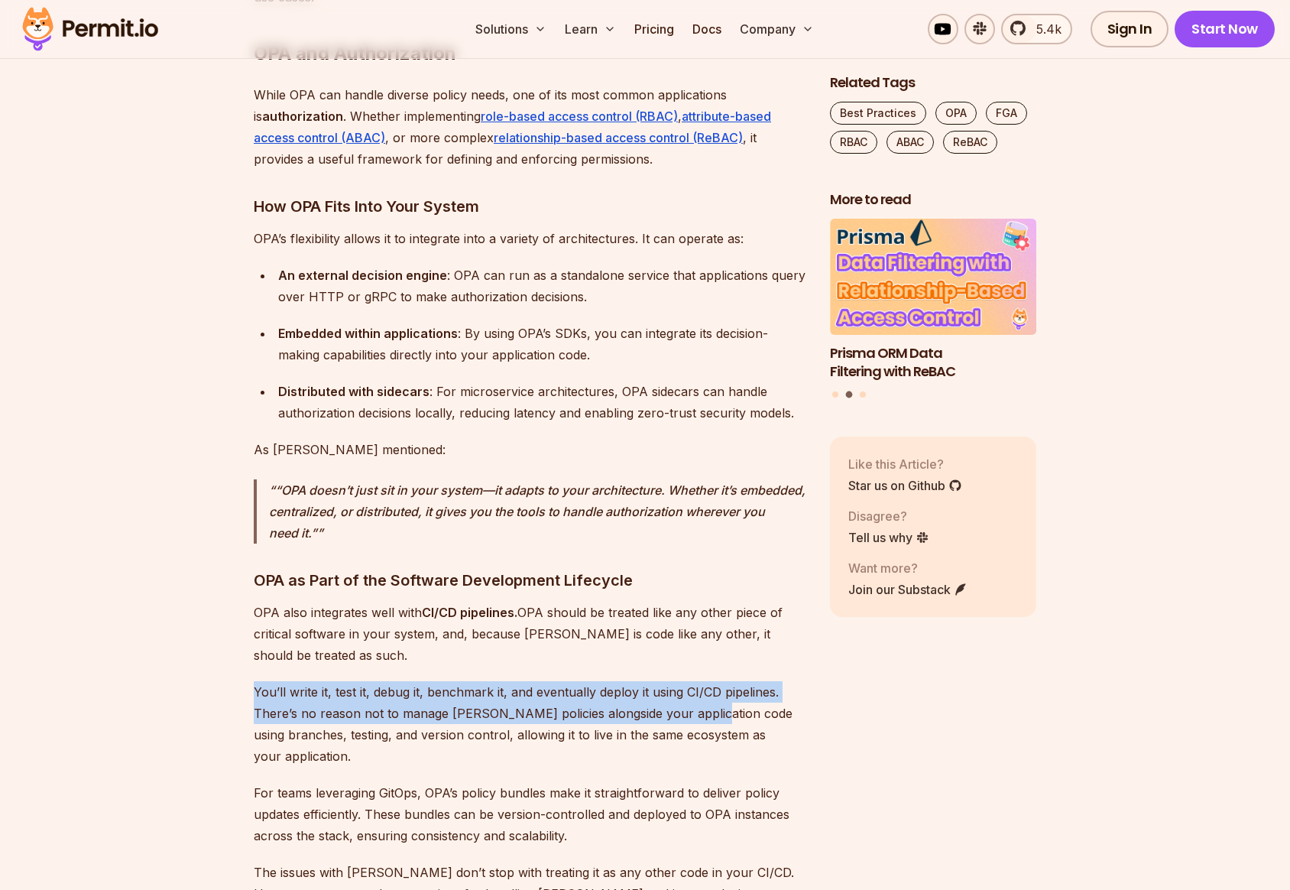
click at [314, 681] on p "You’ll write it, test it, debug it, benchmark it, and eventually deploy it usin…" at bounding box center [530, 724] width 552 height 86
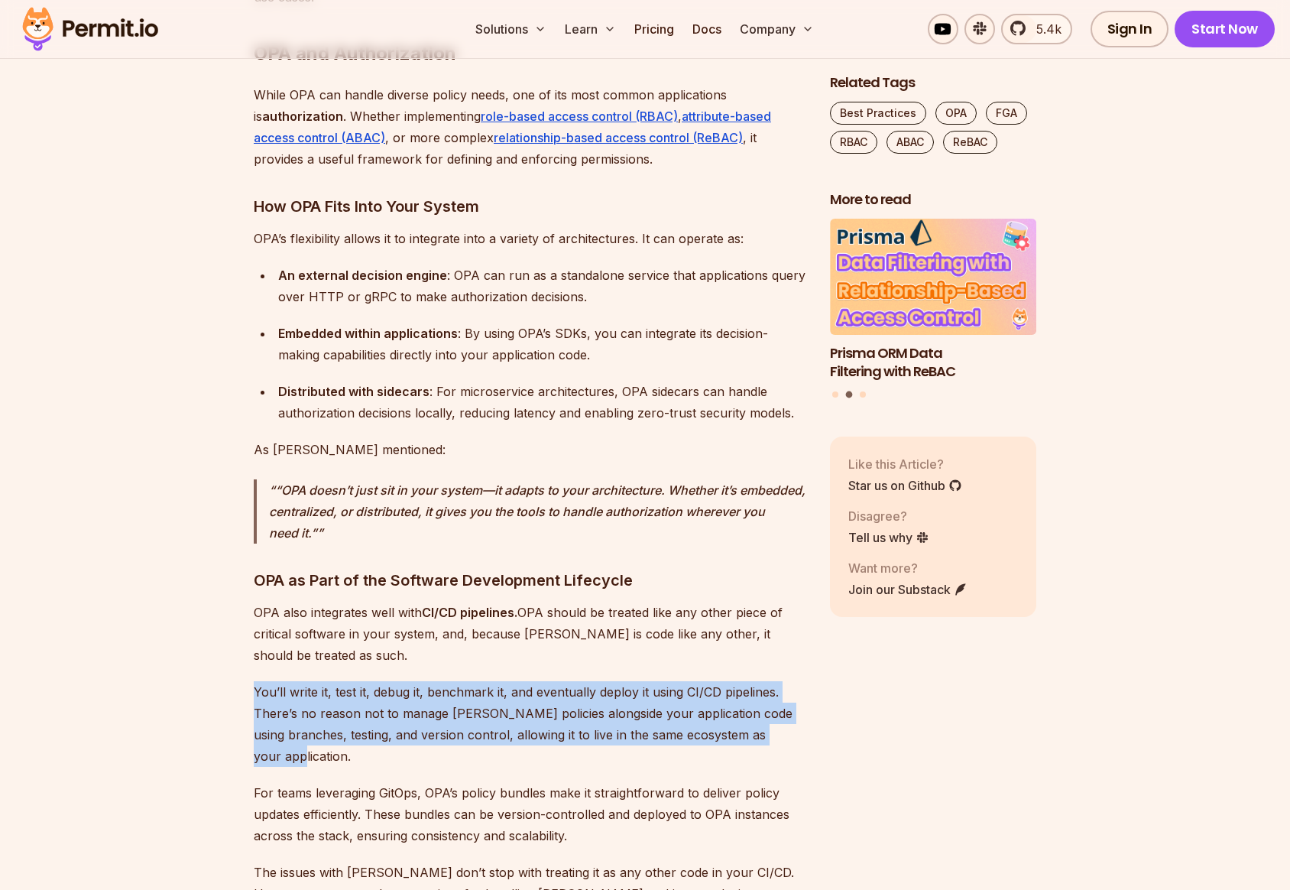
drag, startPoint x: 254, startPoint y: 648, endPoint x: 361, endPoint y: 716, distance: 126.8
click at [361, 716] on p "You’ll write it, test it, debug it, benchmark it, and eventually deploy it usin…" at bounding box center [530, 724] width 552 height 86
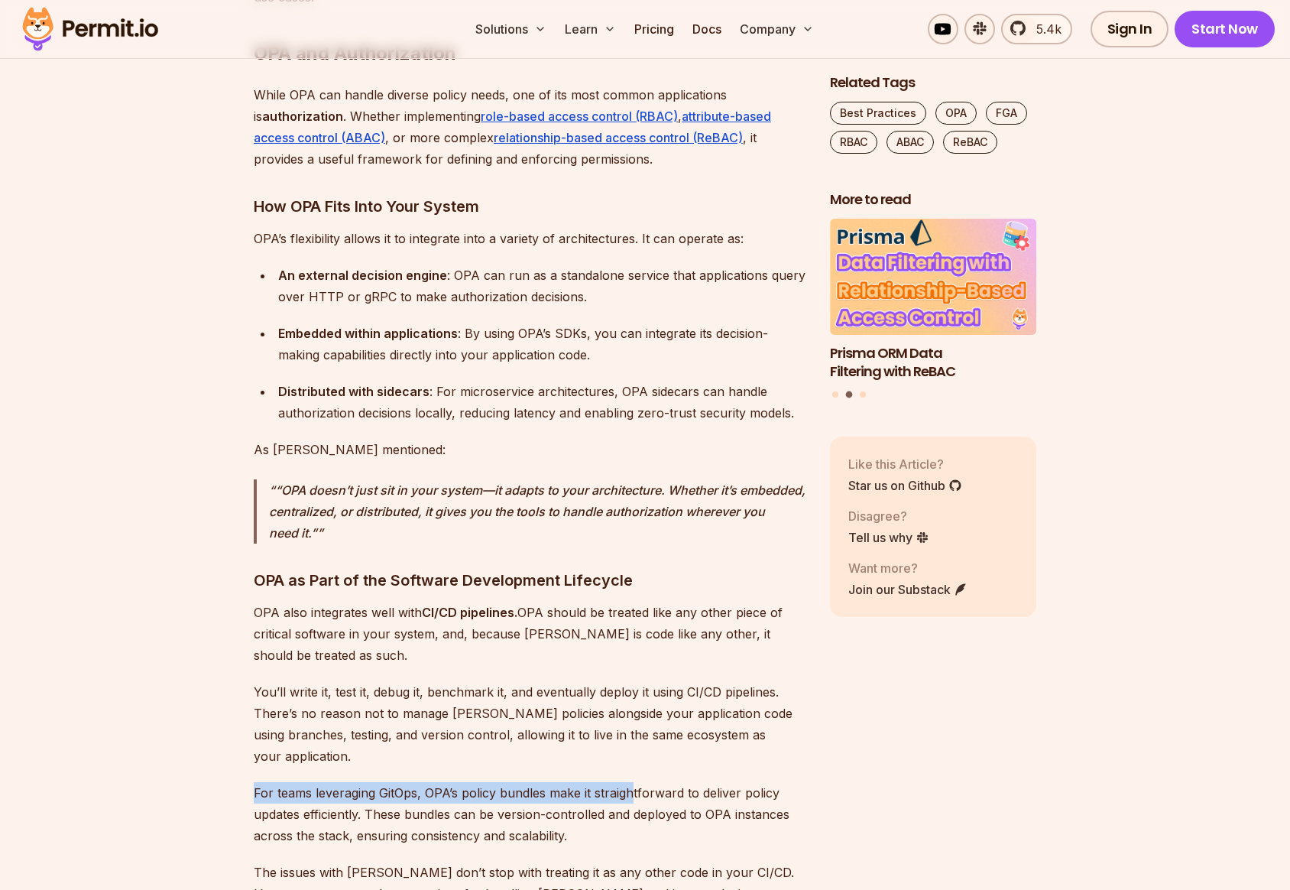
drag, startPoint x: 251, startPoint y: 749, endPoint x: 630, endPoint y: 752, distance: 378.3
drag, startPoint x: 467, startPoint y: 754, endPoint x: 452, endPoint y: 752, distance: 15.4
click at [464, 782] on p "For teams leveraging GitOps, OPA’s policy bundles make it straightforward to de…" at bounding box center [530, 814] width 552 height 64
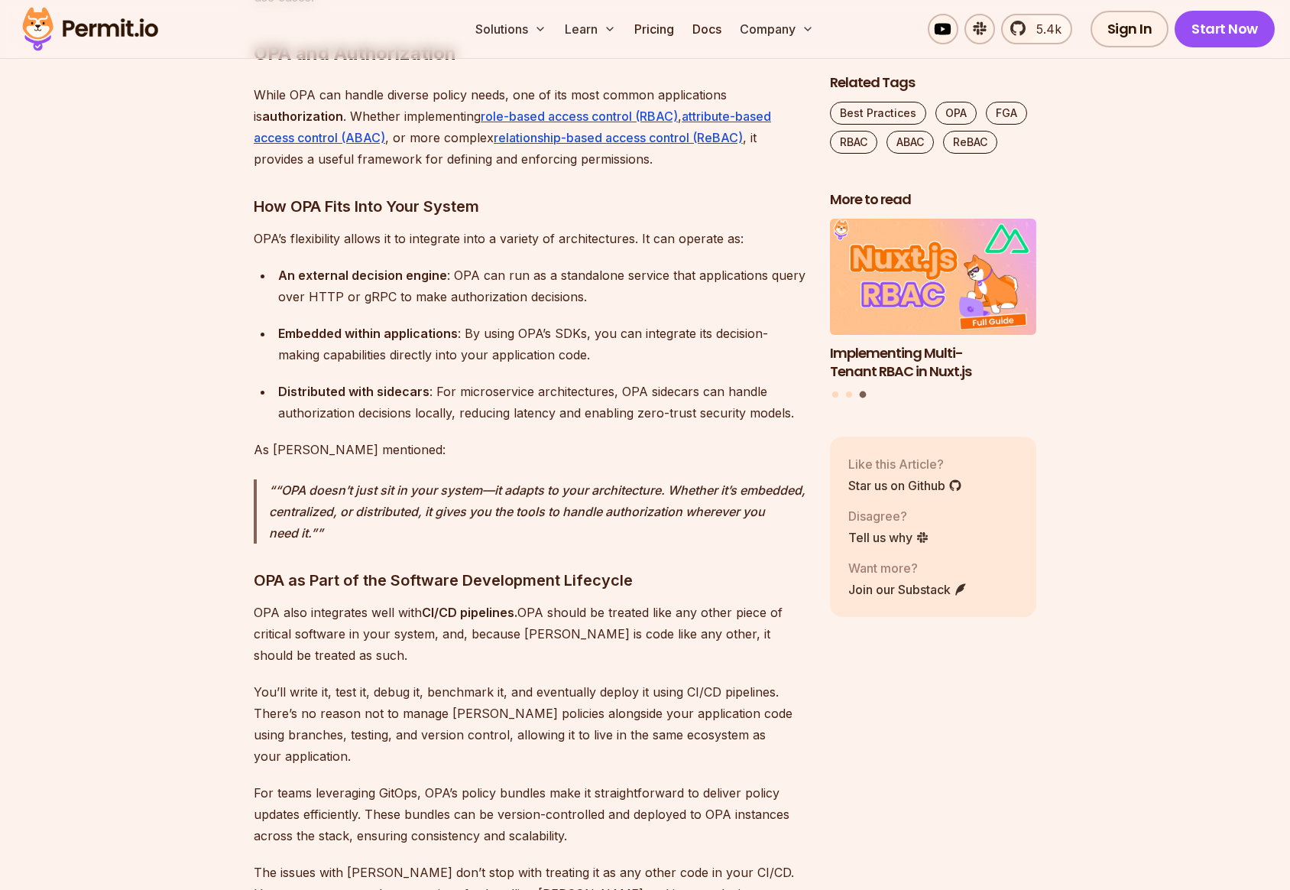
drag, startPoint x: 423, startPoint y: 751, endPoint x: 458, endPoint y: 750, distance: 35.2
click at [458, 782] on p "For teams leveraging GitOps, OPA’s policy bundles make it straightforward to de…" at bounding box center [530, 814] width 552 height 64
drag, startPoint x: 540, startPoint y: 749, endPoint x: 692, endPoint y: 754, distance: 152.2
click at [692, 782] on p "For teams leveraging GitOps, OPA’s policy bundles make it straightforward to de…" at bounding box center [530, 814] width 552 height 64
click at [375, 782] on p "For teams leveraging GitOps, OPA’s policy bundles make it straightforward to de…" at bounding box center [530, 814] width 552 height 64
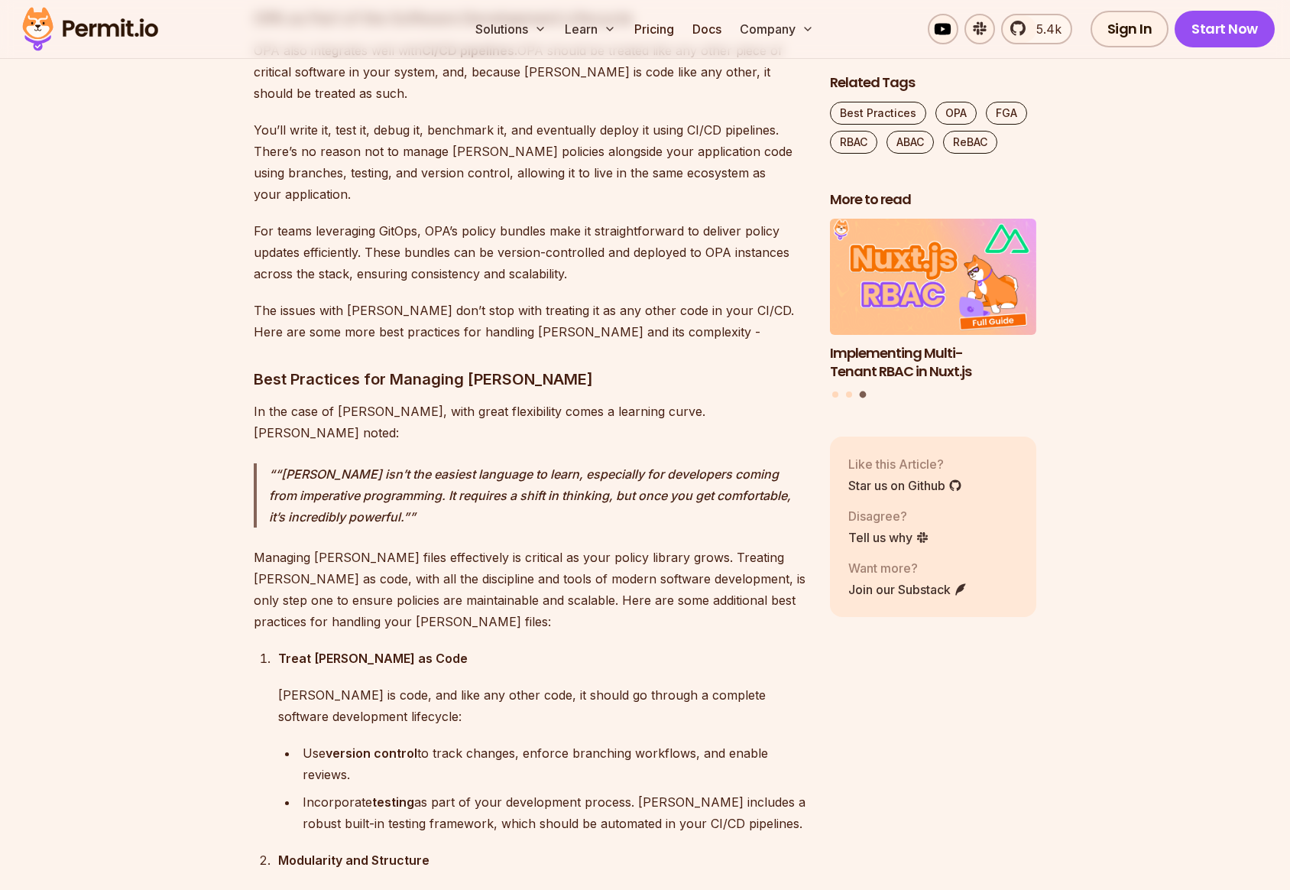
scroll to position [3484, 0]
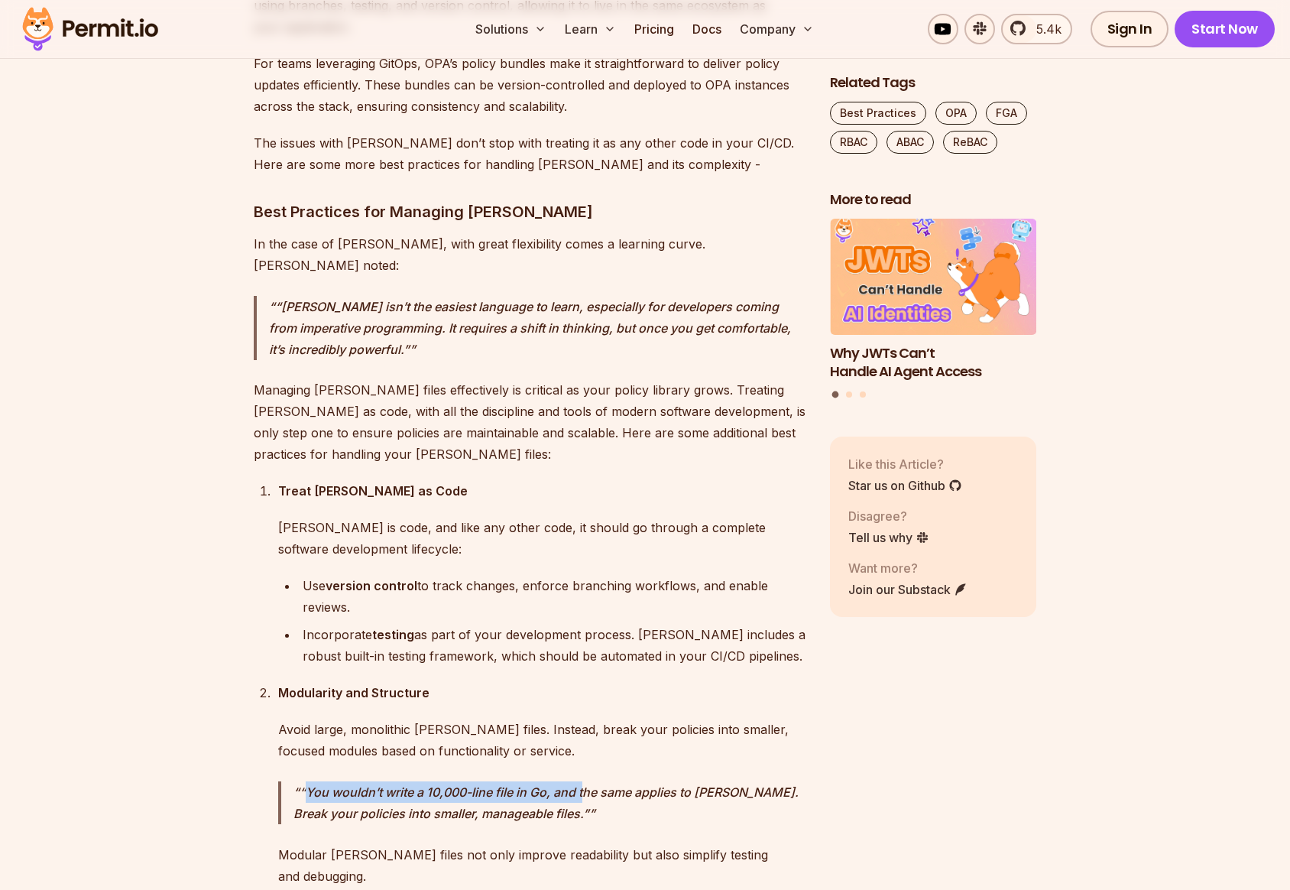
drag, startPoint x: 308, startPoint y: 727, endPoint x: 582, endPoint y: 727, distance: 273.6
click at [582, 781] on p "“You wouldn’t write a 10,000-line file in Go, and the same applies to [PERSON_N…" at bounding box center [549, 802] width 512 height 43
drag, startPoint x: 295, startPoint y: 749, endPoint x: 579, endPoint y: 756, distance: 283.6
click at [579, 781] on p "“You wouldn’t write a 10,000-line file in Go, and the same applies to [PERSON_N…" at bounding box center [549, 802] width 512 height 43
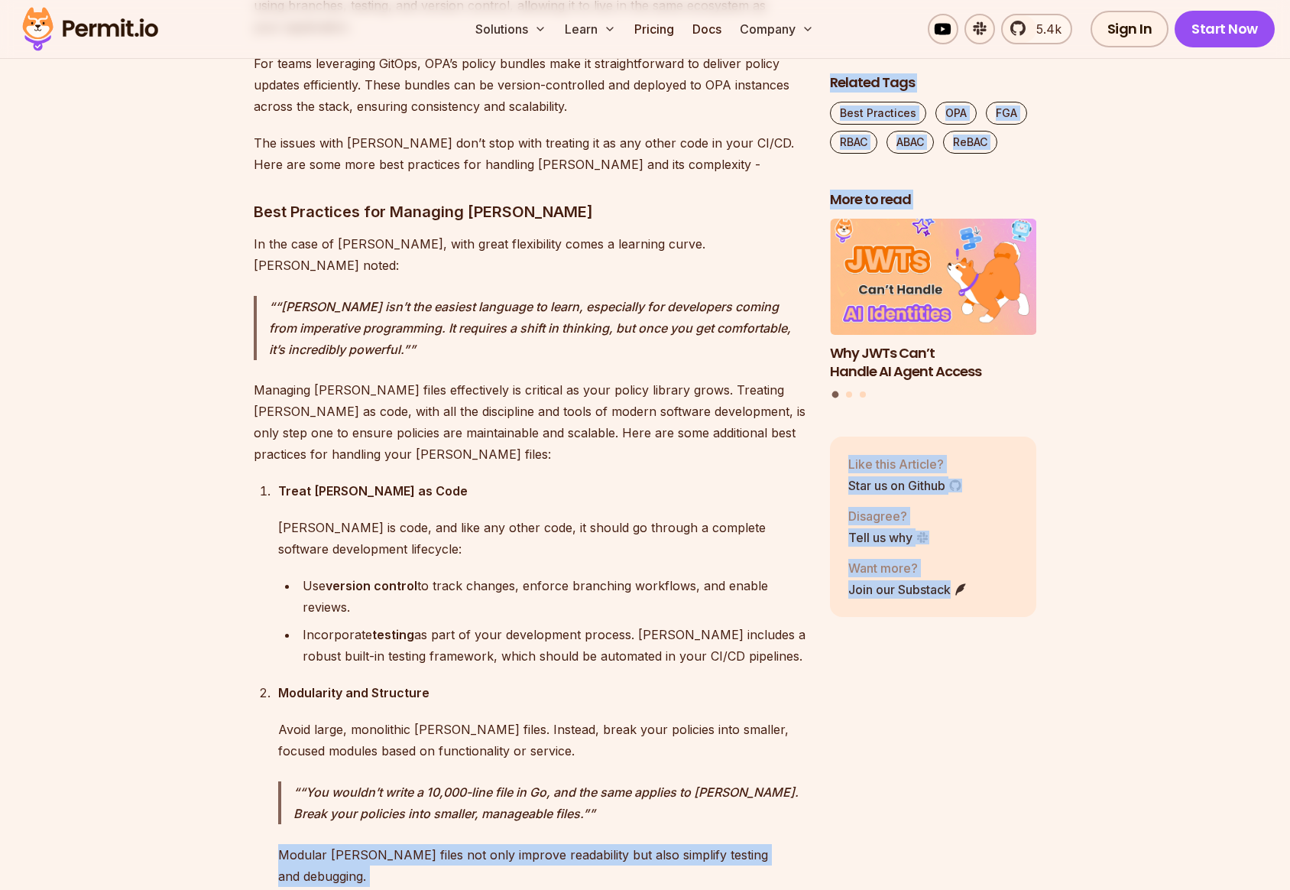
drag, startPoint x: 280, startPoint y: 790, endPoint x: 971, endPoint y: 809, distance: 691.1
click at [554, 844] on p "Modular [PERSON_NAME] files not only improve readability but also simplify test…" at bounding box center [541, 865] width 527 height 43
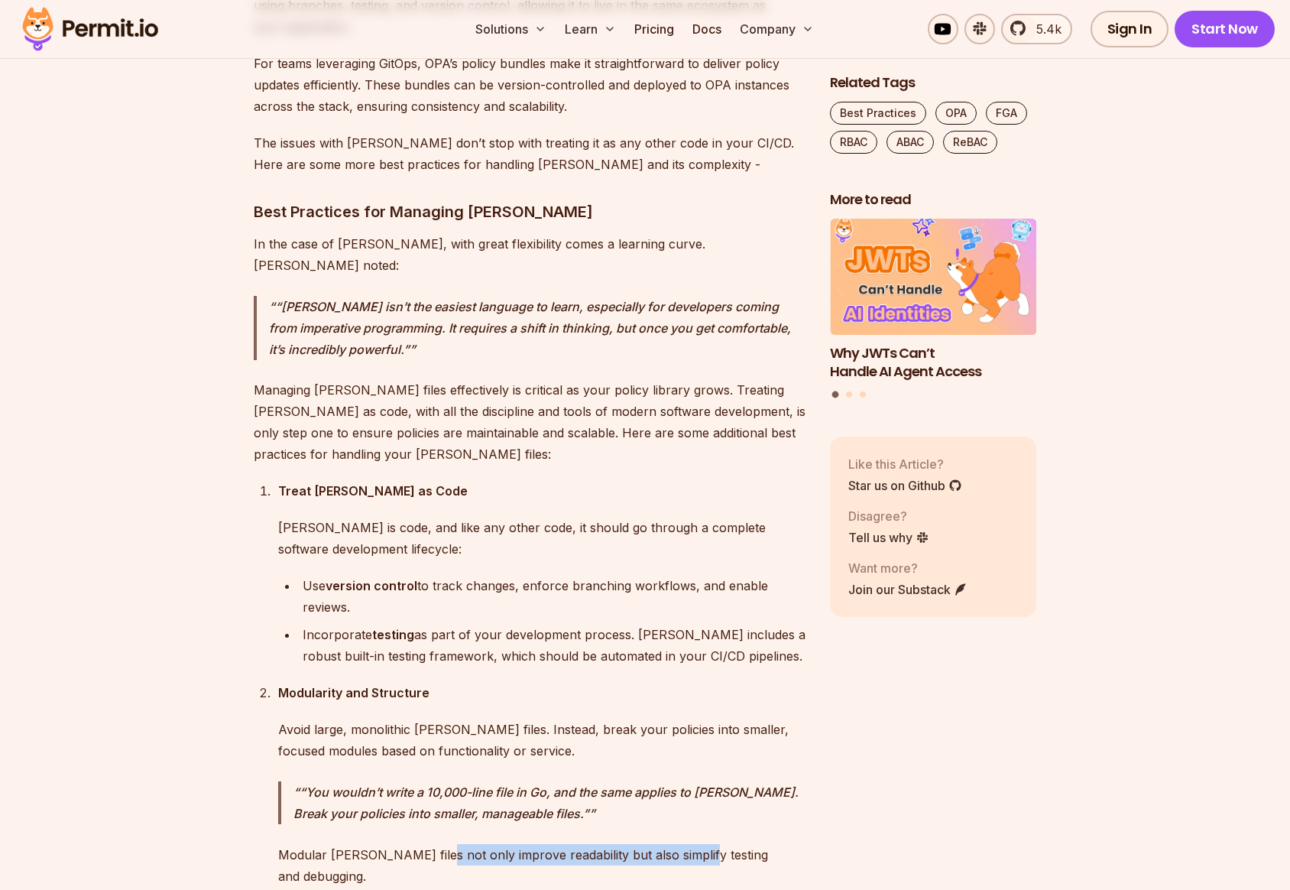
drag, startPoint x: 429, startPoint y: 791, endPoint x: 704, endPoint y: 791, distance: 274.4
click at [689, 844] on p "Modular [PERSON_NAME] files not only improve readability but also simplify test…" at bounding box center [541, 865] width 527 height 43
click at [737, 844] on p "Modular [PERSON_NAME] files not only improve readability but also simplify test…" at bounding box center [541, 865] width 527 height 43
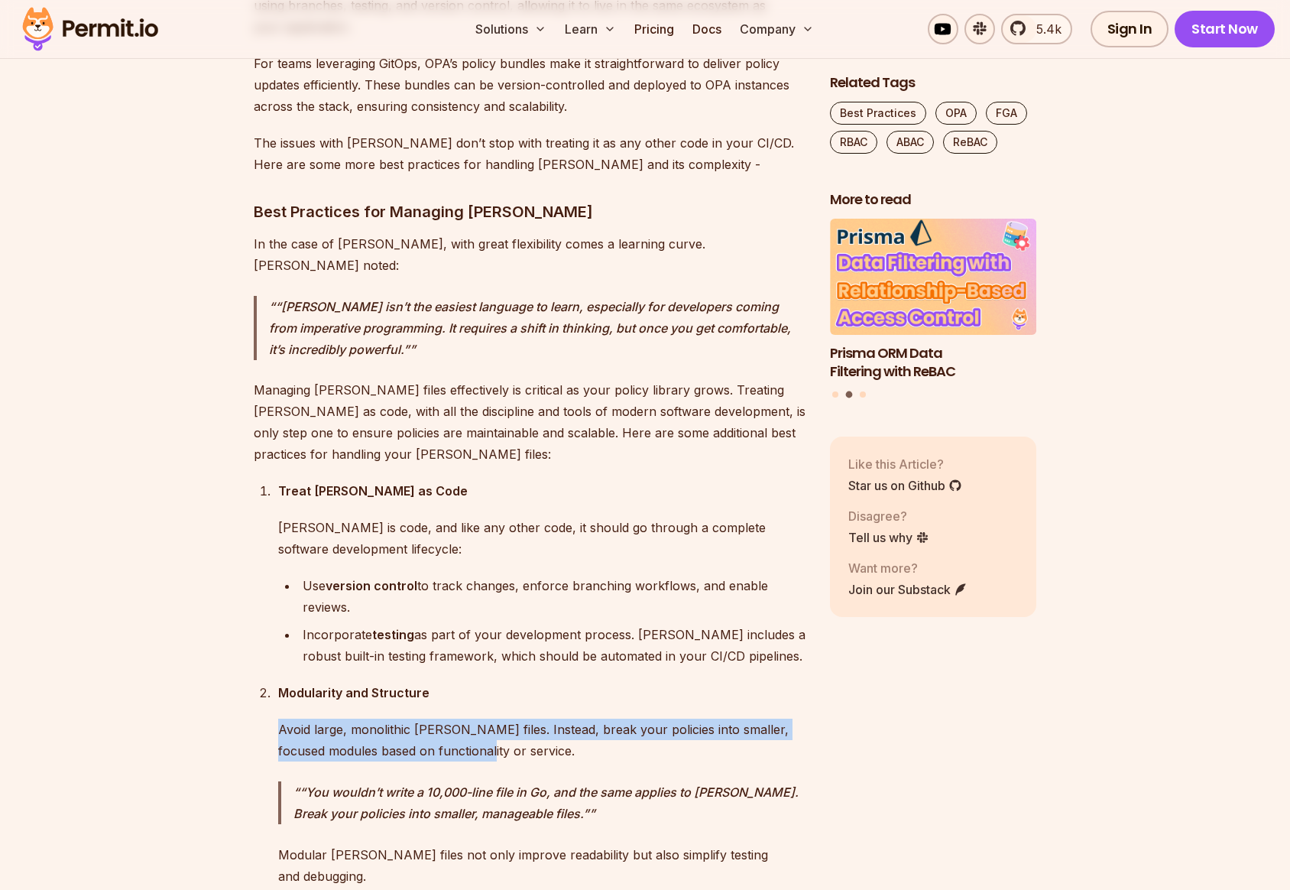
drag, startPoint x: 277, startPoint y: 663, endPoint x: 494, endPoint y: 687, distance: 218.4
click at [494, 687] on li "Modularity and Structure Avoid large, monolithic [PERSON_NAME] files. Instead, …" at bounding box center [540, 784] width 532 height 204
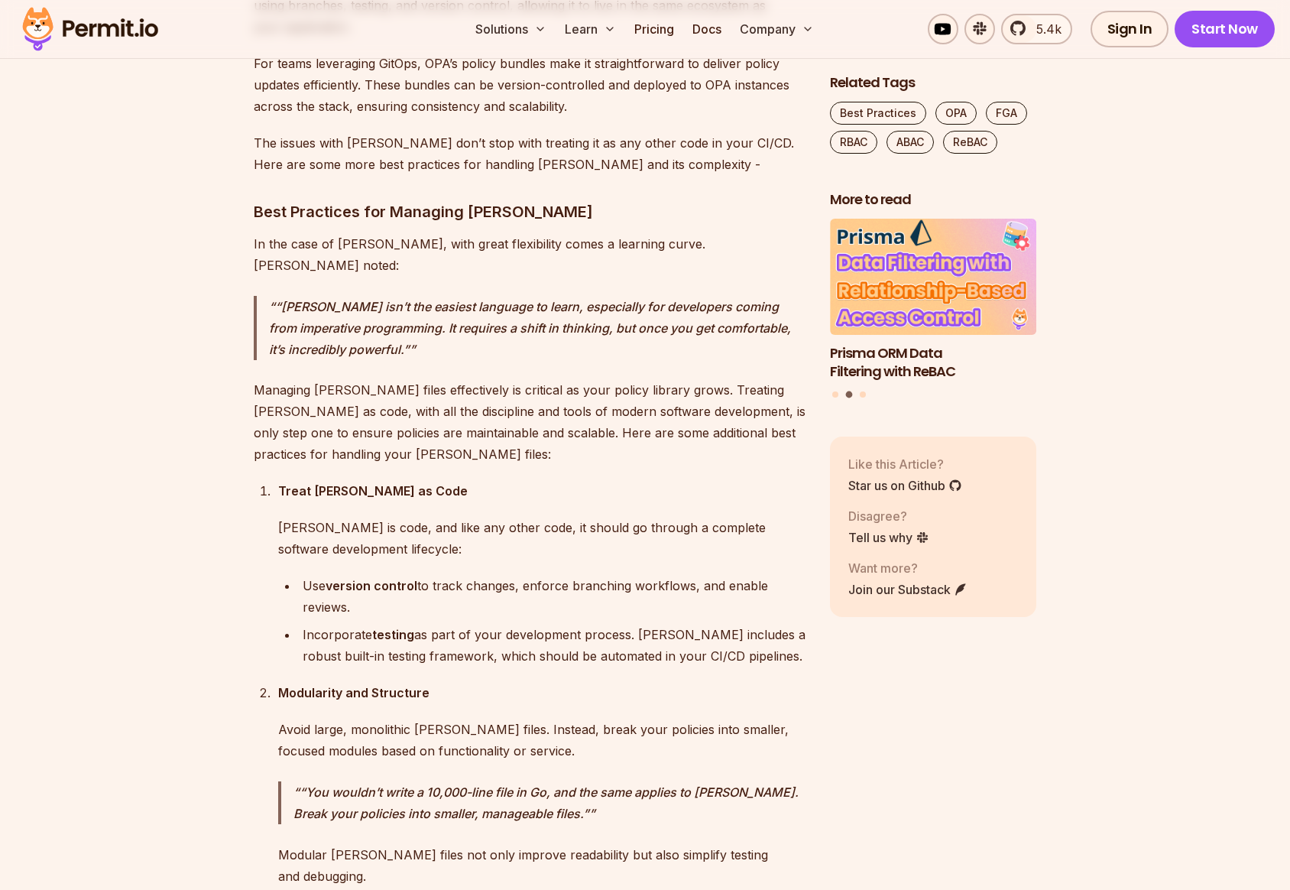
click at [520, 718] on p "Avoid large, monolithic [PERSON_NAME] files. Instead, break your policies into …" at bounding box center [541, 739] width 527 height 43
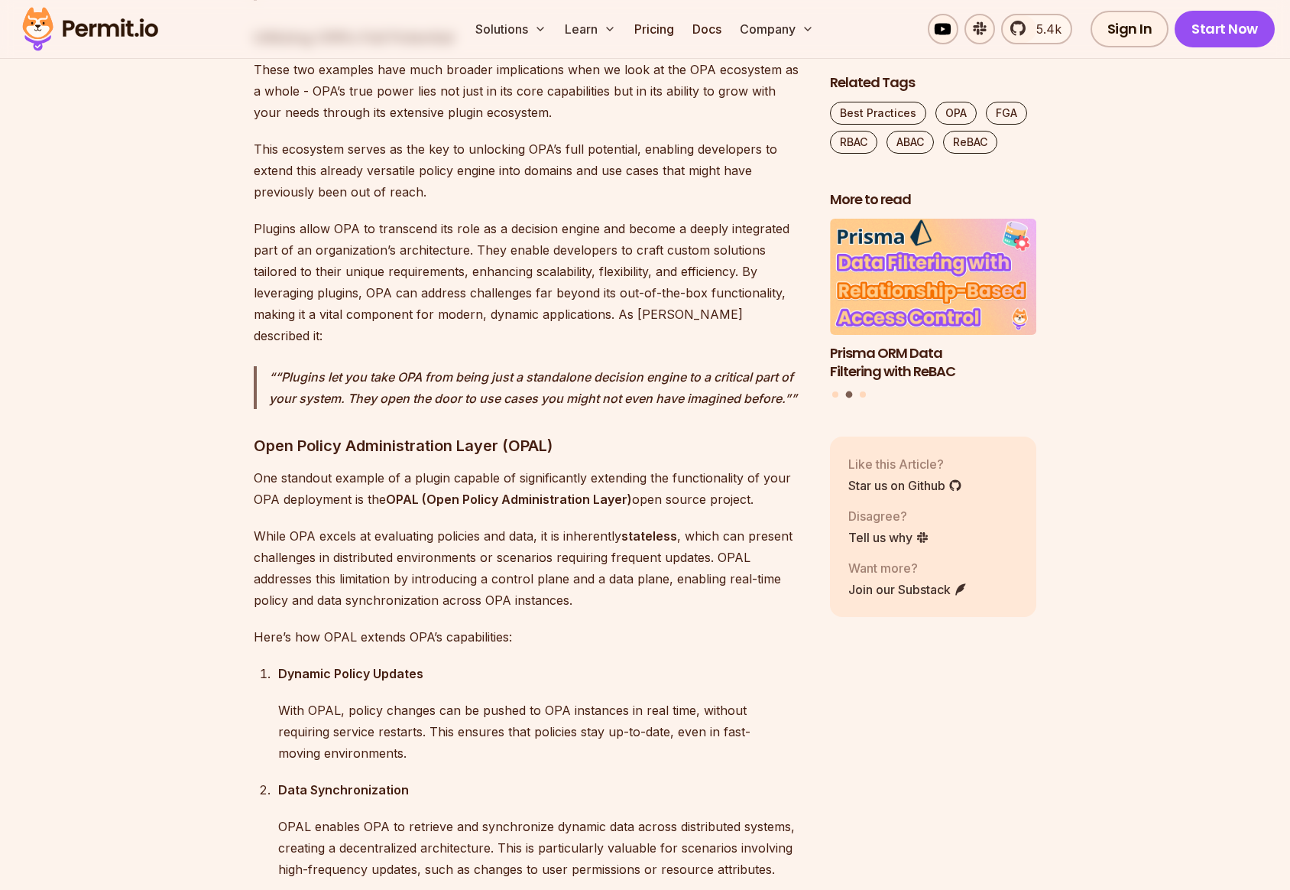
scroll to position [6187, 0]
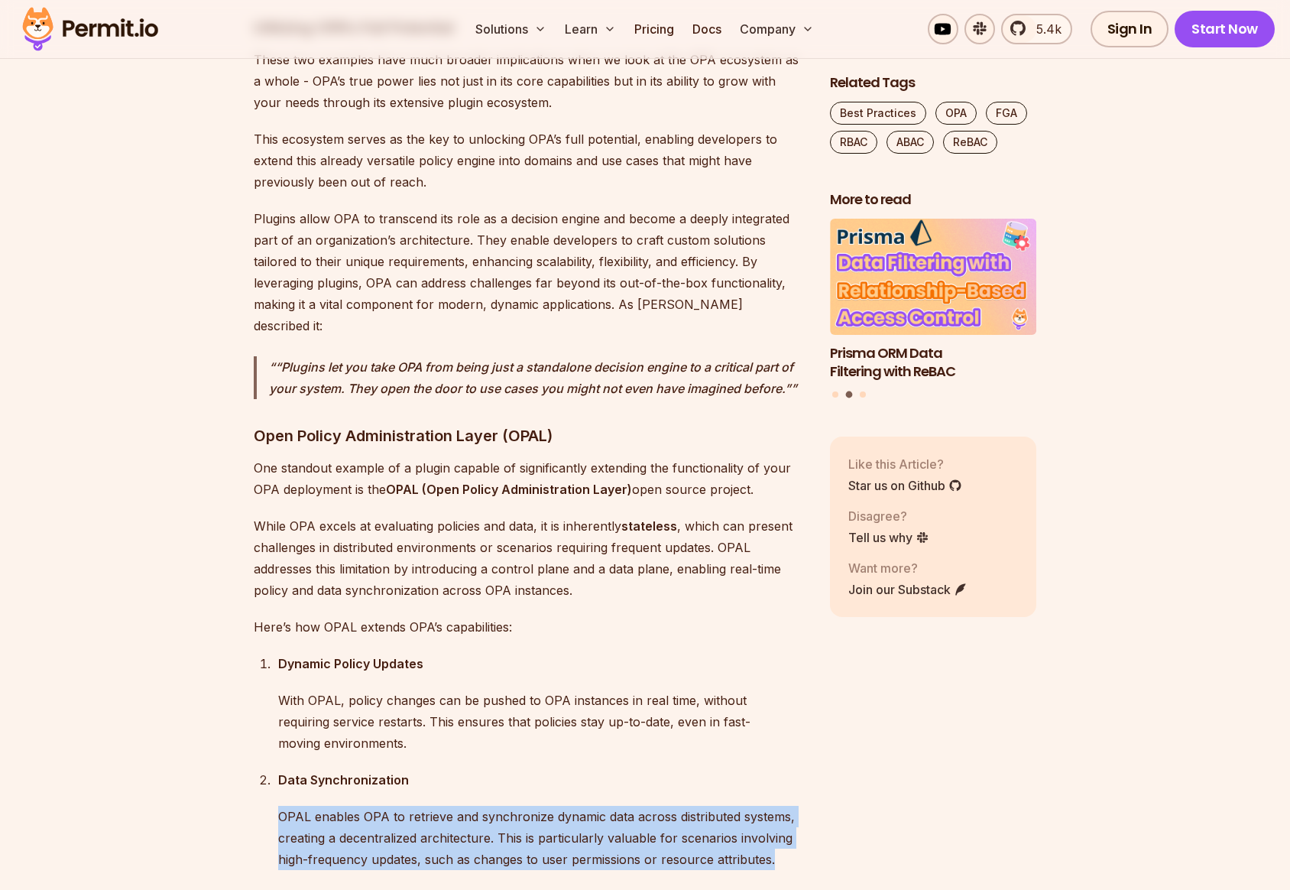
drag, startPoint x: 279, startPoint y: 667, endPoint x: 783, endPoint y: 708, distance: 506.1
click at [783, 806] on p "OPAL enables OPA to retrieve and synchronize dynamic data across distributed sy…" at bounding box center [541, 838] width 527 height 64
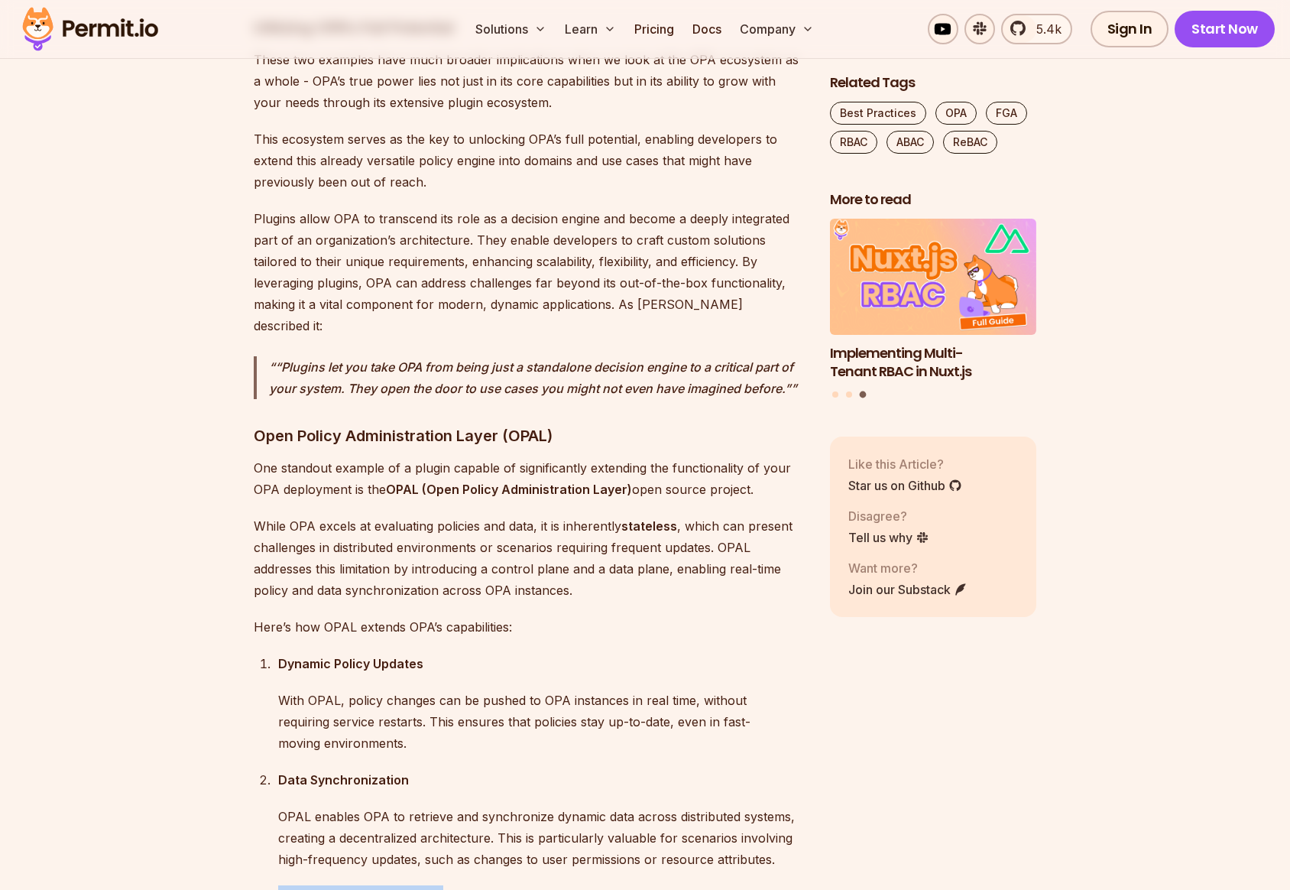
drag, startPoint x: 280, startPoint y: 746, endPoint x: 455, endPoint y: 745, distance: 175.0
click at [458, 885] on p "Hybrid Consistency Models" at bounding box center [541, 895] width 527 height 21
click at [287, 653] on div "Dynamic Policy Updates With OPAL, policy changes can be pushed to OPA instances…" at bounding box center [541, 703] width 527 height 101
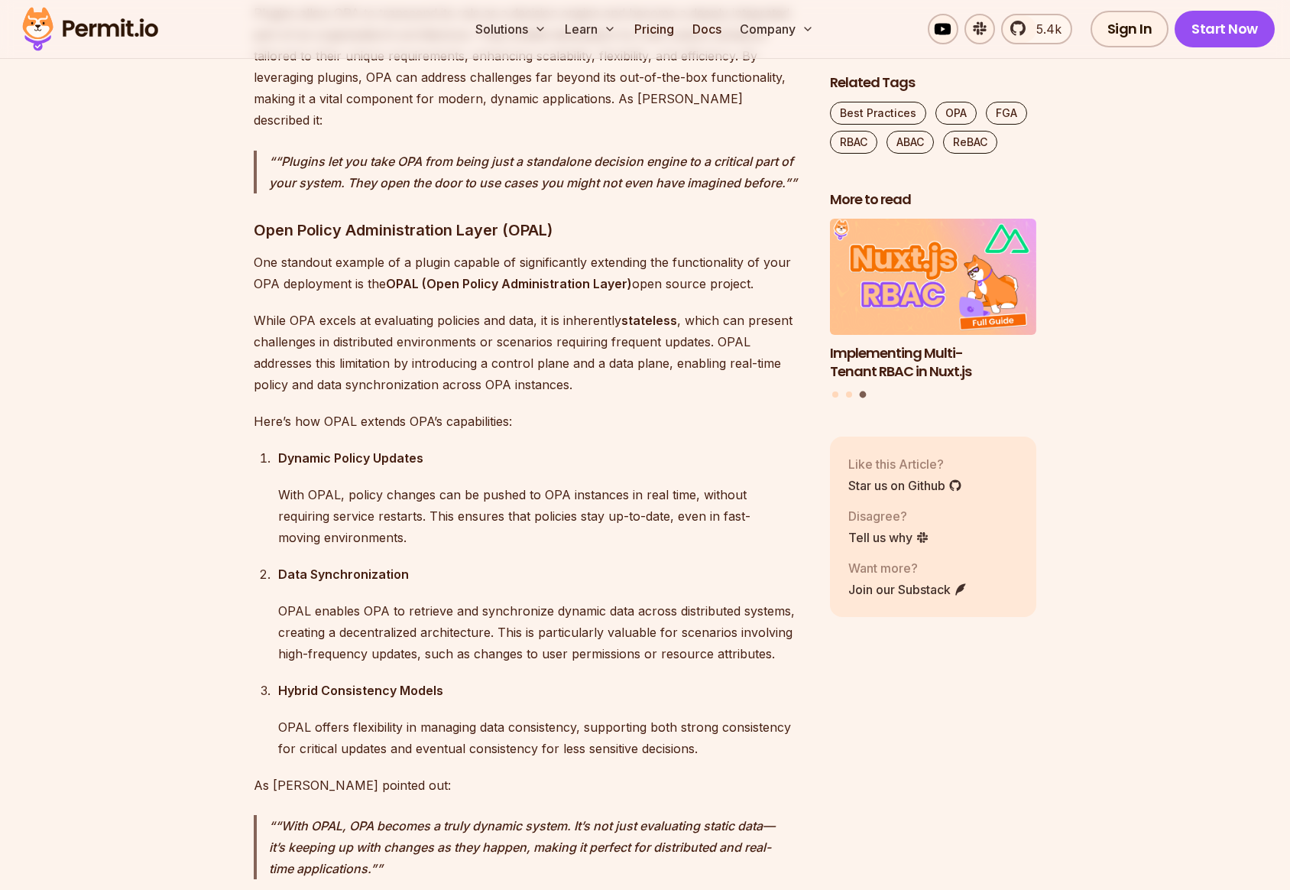
scroll to position [6472, 0]
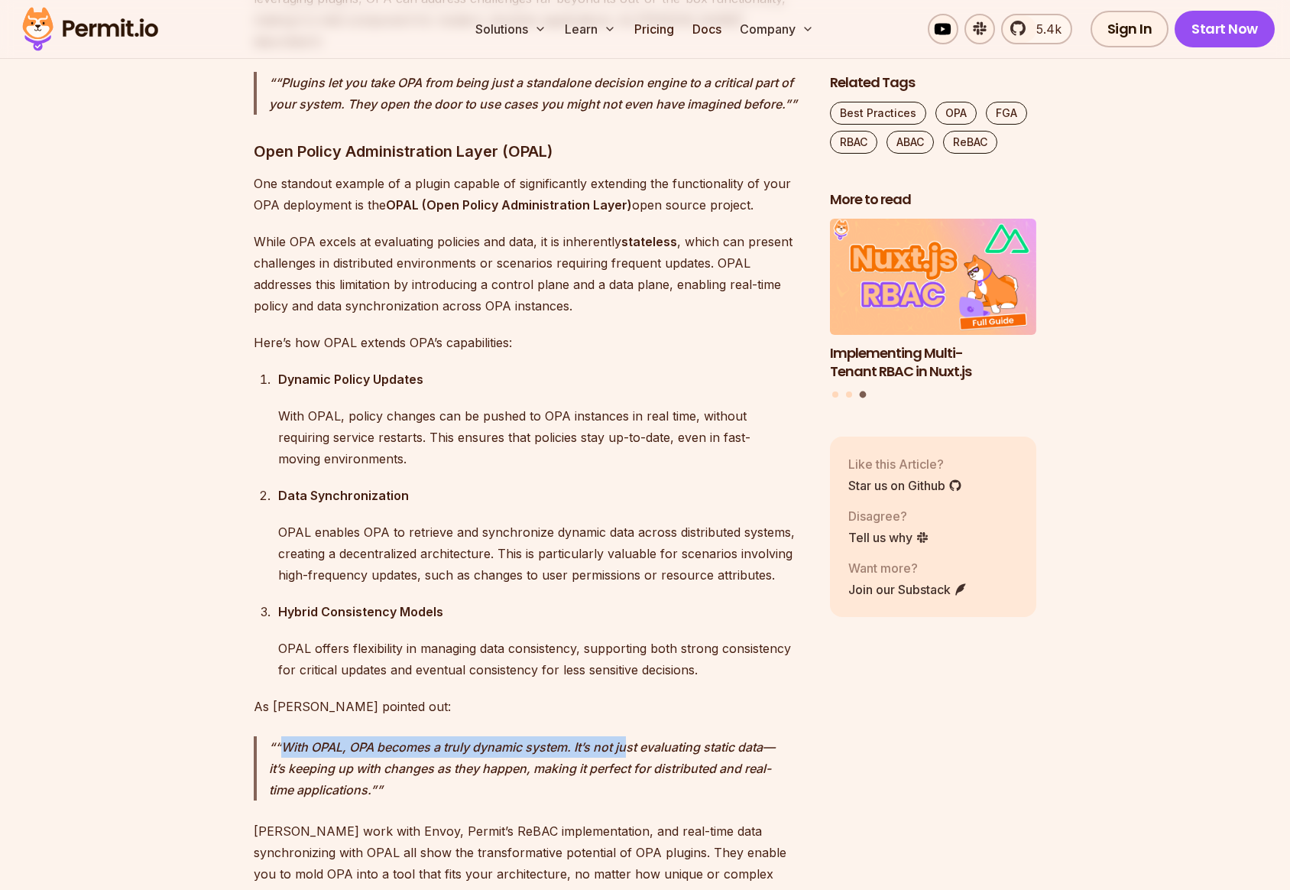
drag, startPoint x: 278, startPoint y: 598, endPoint x: 630, endPoint y: 594, distance: 352.3
click at [631, 736] on p "“With OPAL, OPA becomes a truly dynamic system. It’s not just evaluating static…" at bounding box center [537, 768] width 536 height 64
click at [509, 736] on p "“With OPAL, OPA becomes a truly dynamic system. It’s not just evaluating static…" at bounding box center [537, 768] width 536 height 64
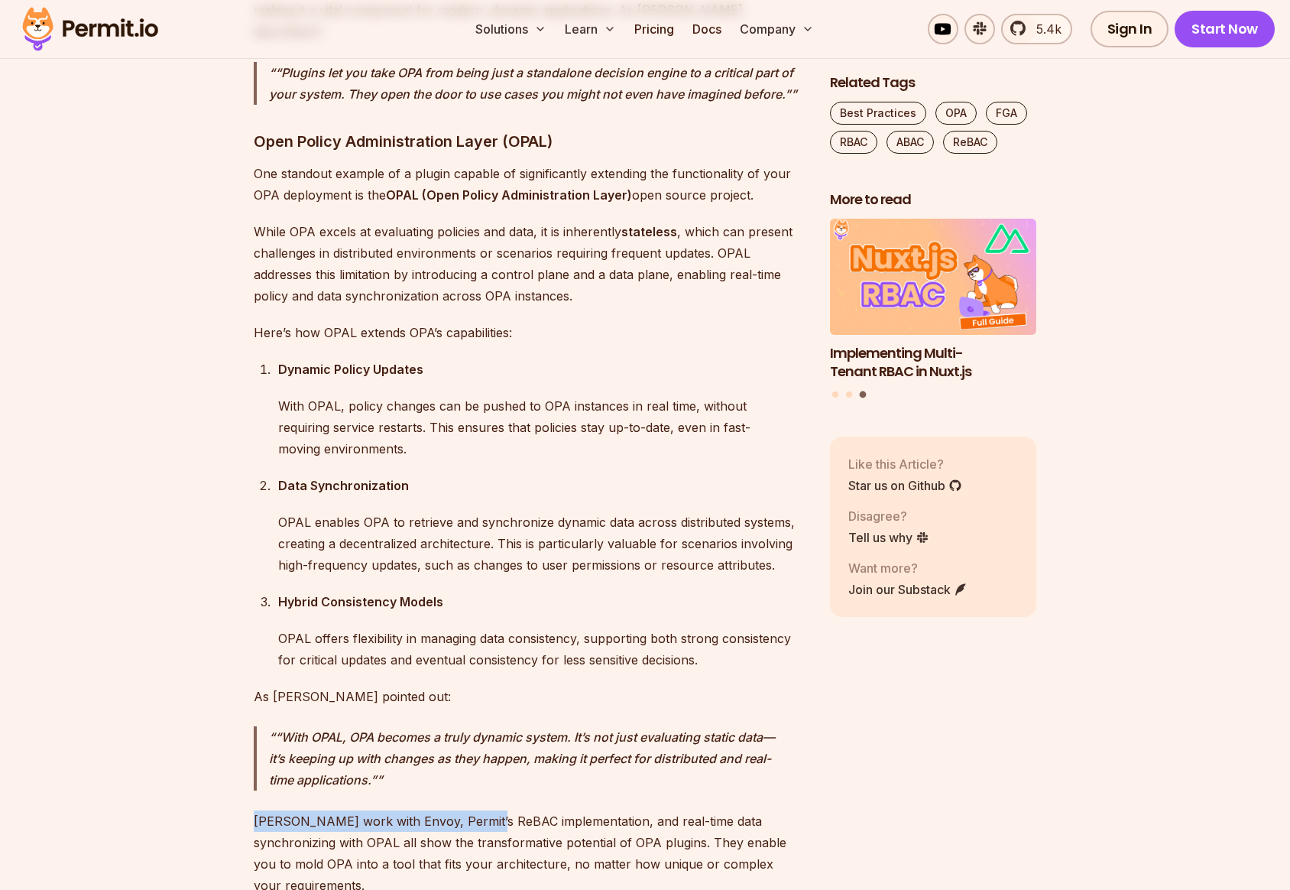
drag, startPoint x: 251, startPoint y: 670, endPoint x: 475, endPoint y: 672, distance: 223.9
click at [466, 810] on p "[PERSON_NAME] work with Envoy, Permit’s ReBAC implementation, and real-time dat…" at bounding box center [530, 853] width 552 height 86
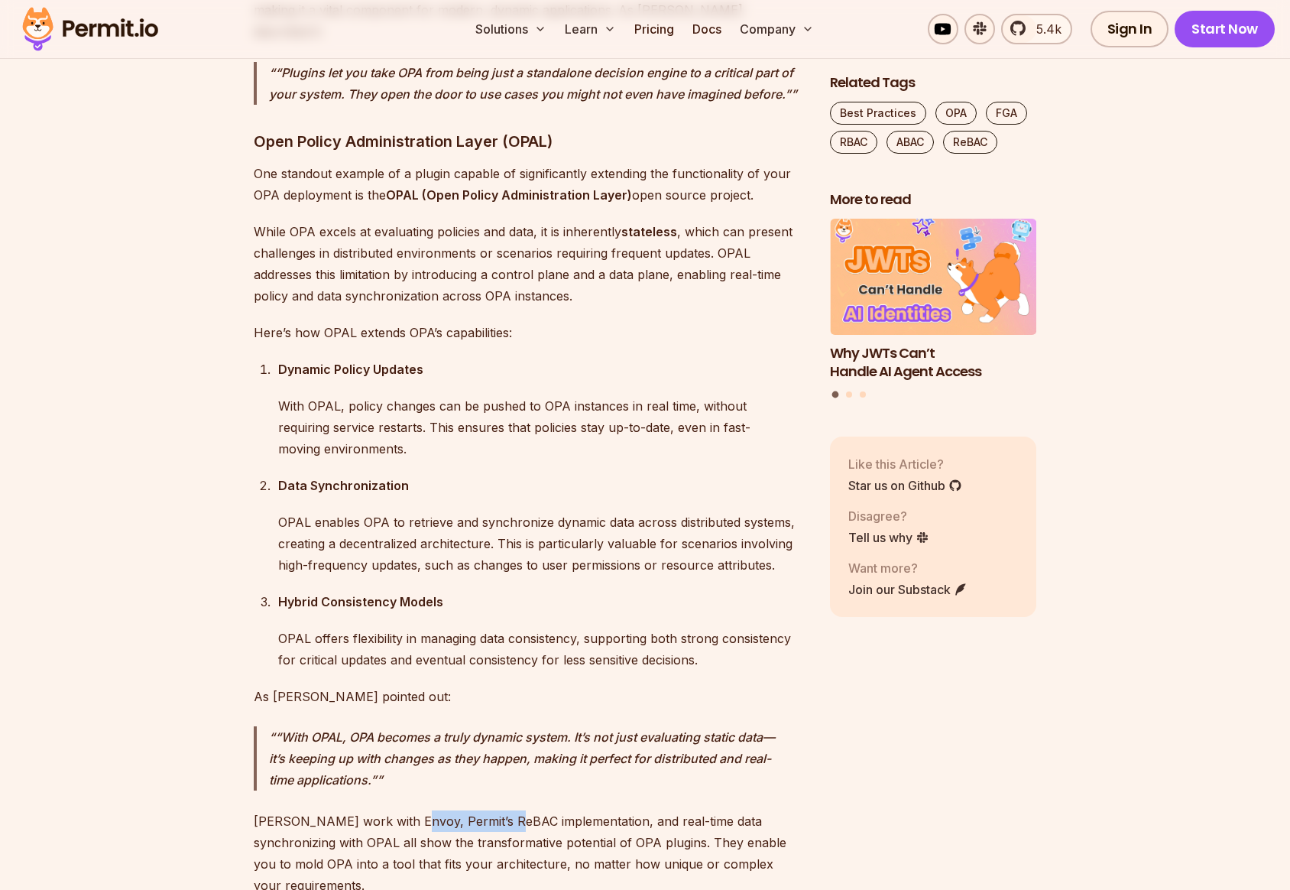
drag, startPoint x: 397, startPoint y: 669, endPoint x: 495, endPoint y: 668, distance: 98.6
click at [495, 810] on p "[PERSON_NAME] work with Envoy, Permit’s ReBAC implementation, and real-time dat…" at bounding box center [530, 853] width 552 height 86
click at [439, 810] on p "[PERSON_NAME] work with Envoy, Permit’s ReBAC implementation, and real-time dat…" at bounding box center [530, 853] width 552 height 86
click at [445, 810] on p "[PERSON_NAME] work with Envoy, Permit’s ReBAC implementation, and real-time dat…" at bounding box center [530, 853] width 552 height 86
drag, startPoint x: 256, startPoint y: 672, endPoint x: 429, endPoint y: 667, distance: 173.5
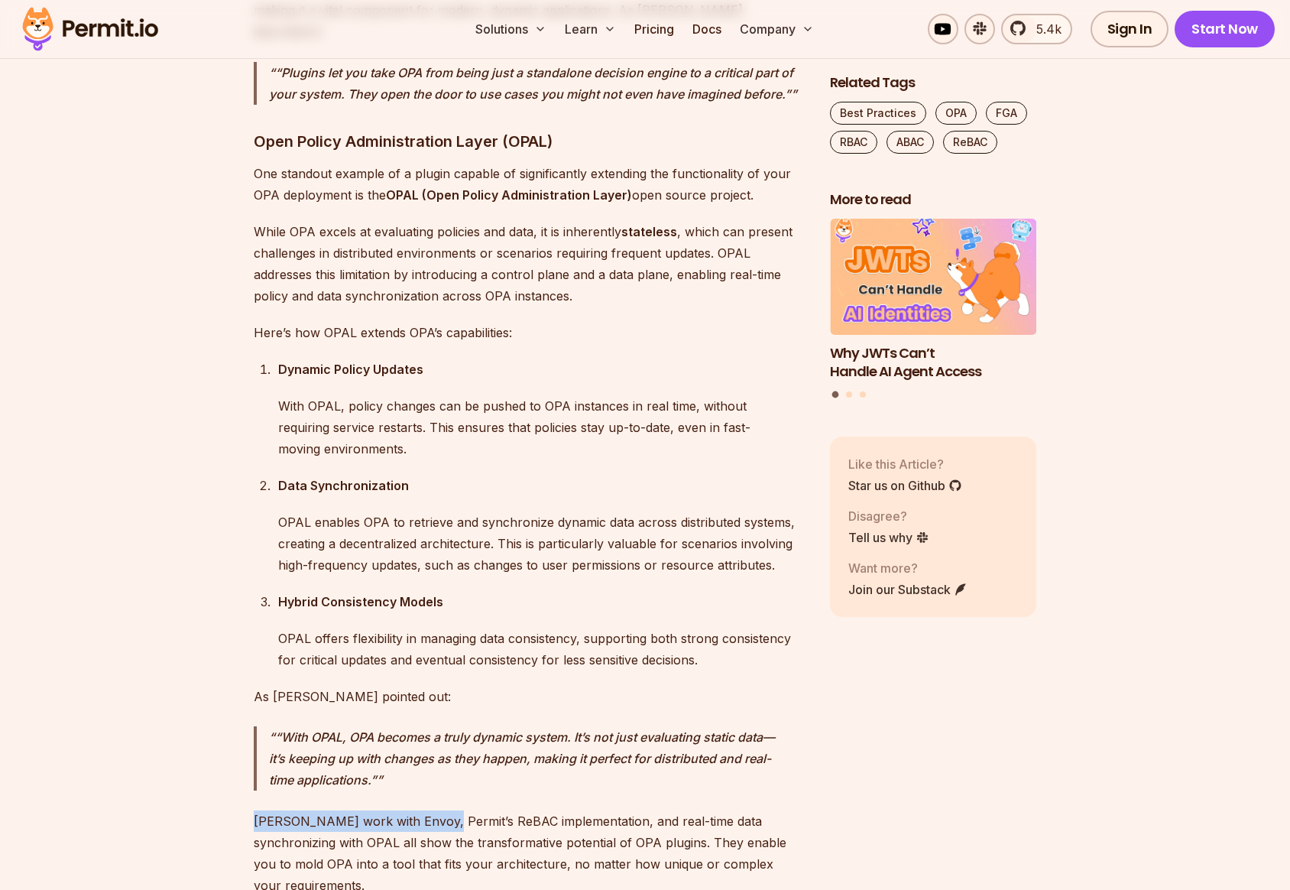
click at [429, 810] on p "[PERSON_NAME] work with Envoy, Permit’s ReBAC implementation, and real-time dat…" at bounding box center [530, 853] width 552 height 86
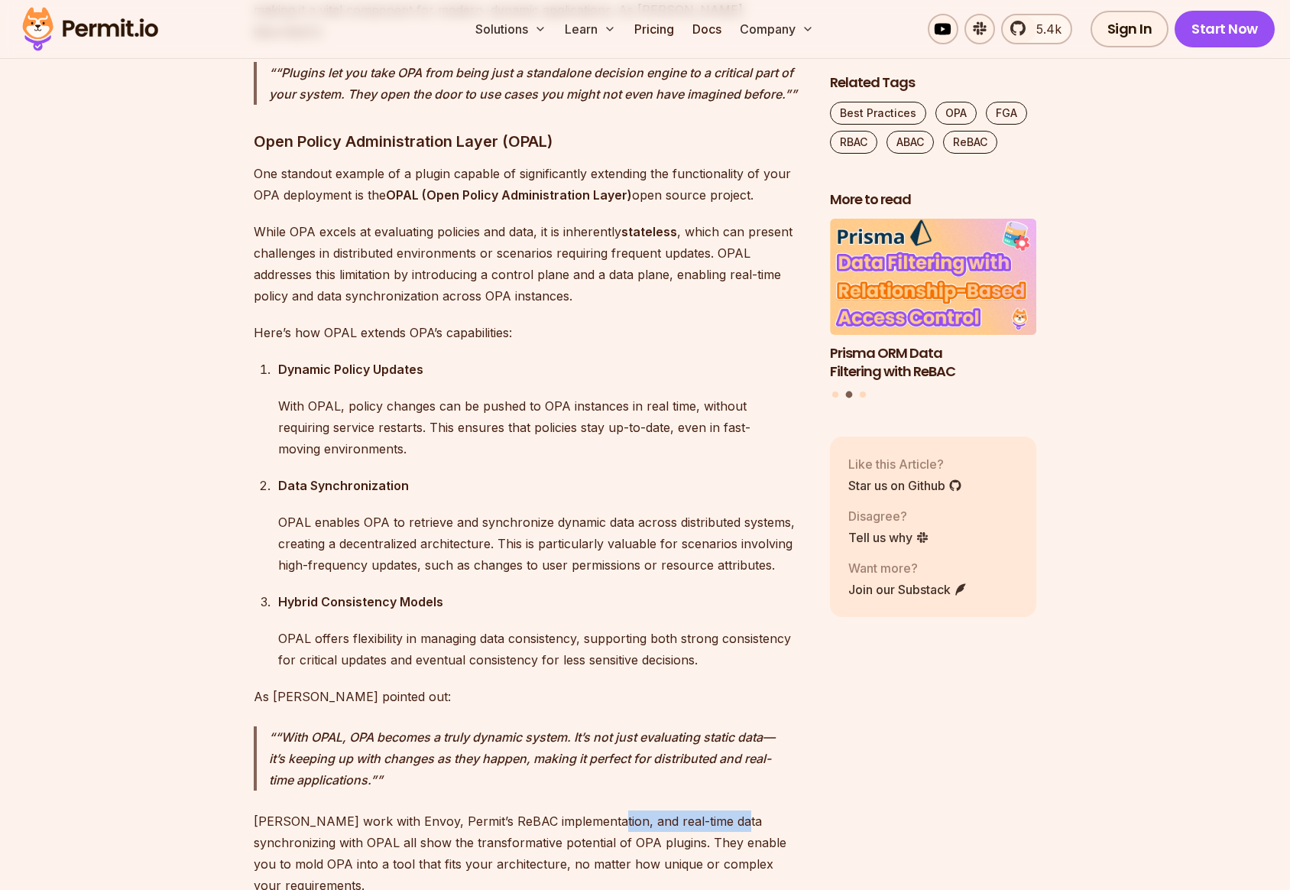
drag, startPoint x: 587, startPoint y: 673, endPoint x: 714, endPoint y: 669, distance: 126.9
click at [714, 810] on p "[PERSON_NAME] work with Envoy, Permit’s ReBAC implementation, and real-time dat…" at bounding box center [530, 853] width 552 height 86
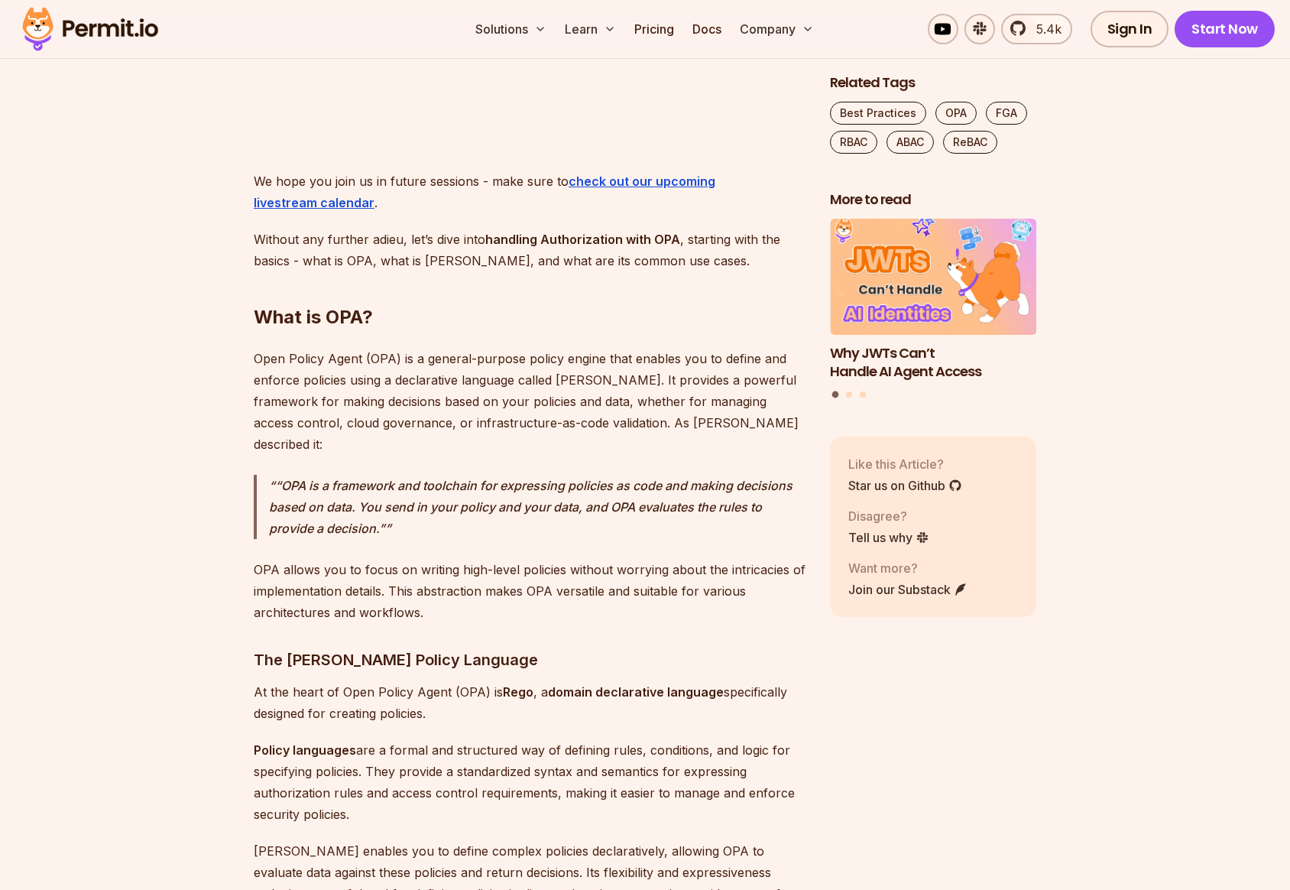
scroll to position [1356, 0]
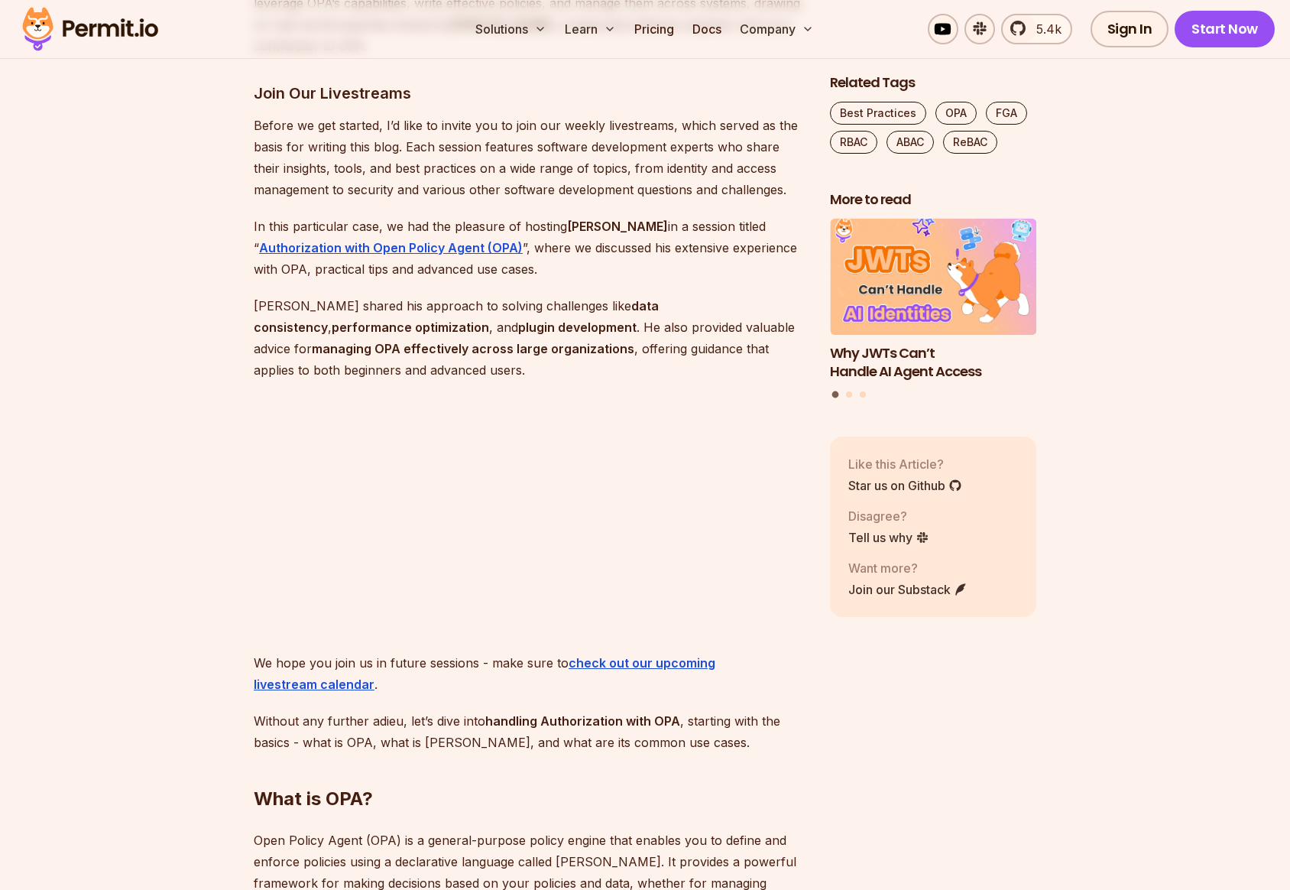
click at [518, 324] on strong "plugin development" at bounding box center [577, 326] width 118 height 15
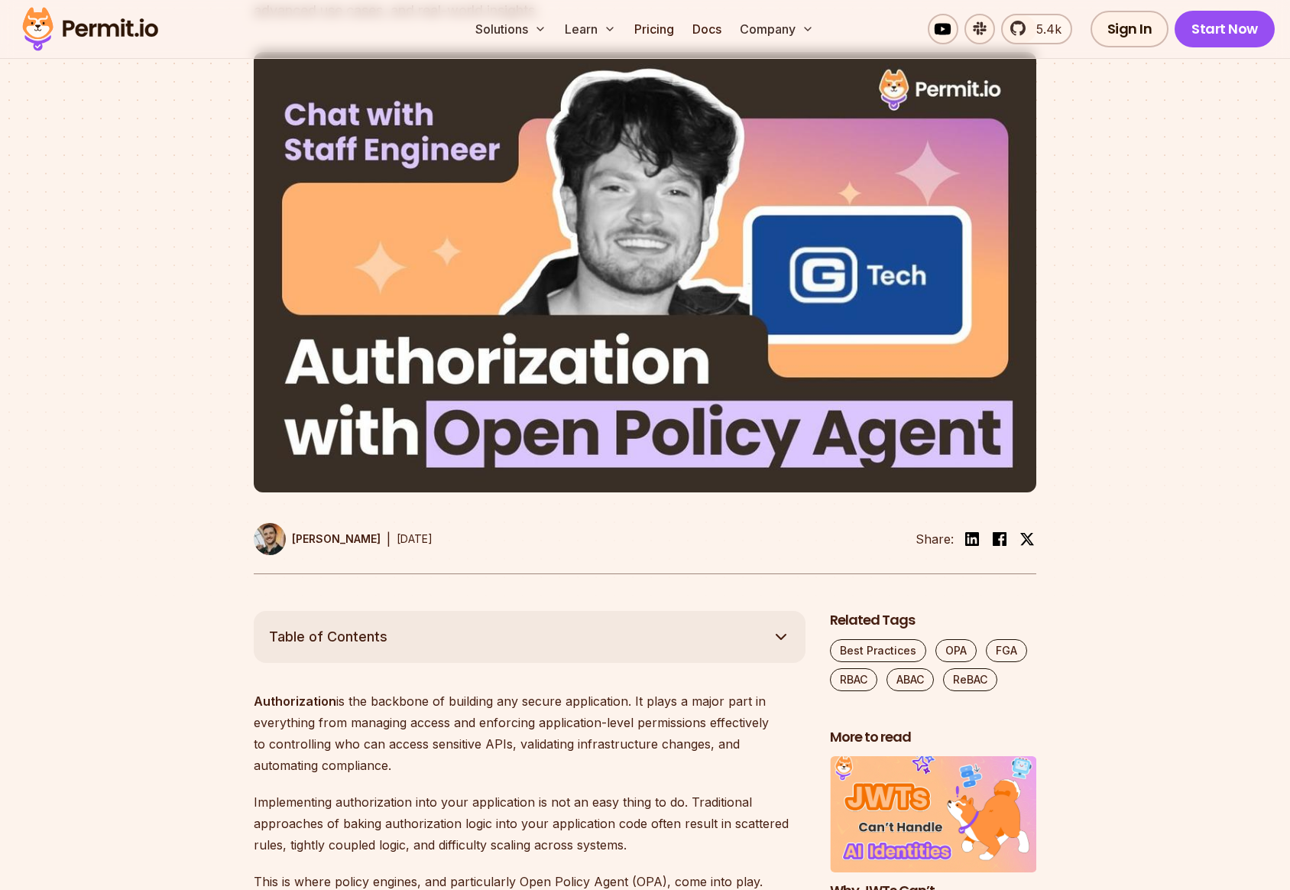
scroll to position [0, 0]
